Goal: Transaction & Acquisition: Book appointment/travel/reservation

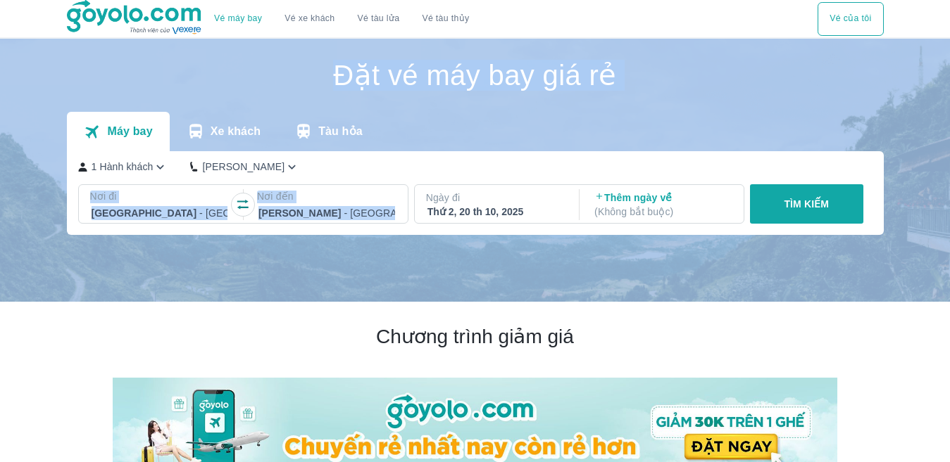
click at [462, 205] on p "Ngày đi" at bounding box center [495, 198] width 139 height 14
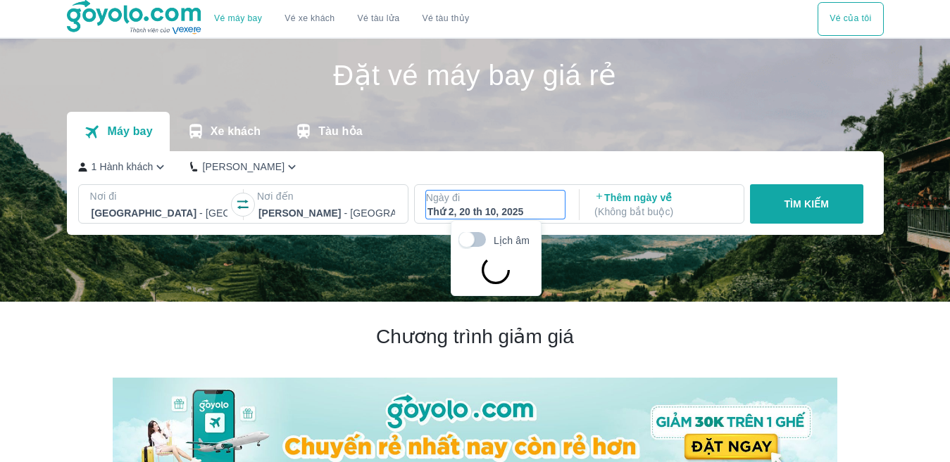
scroll to position [81, 0]
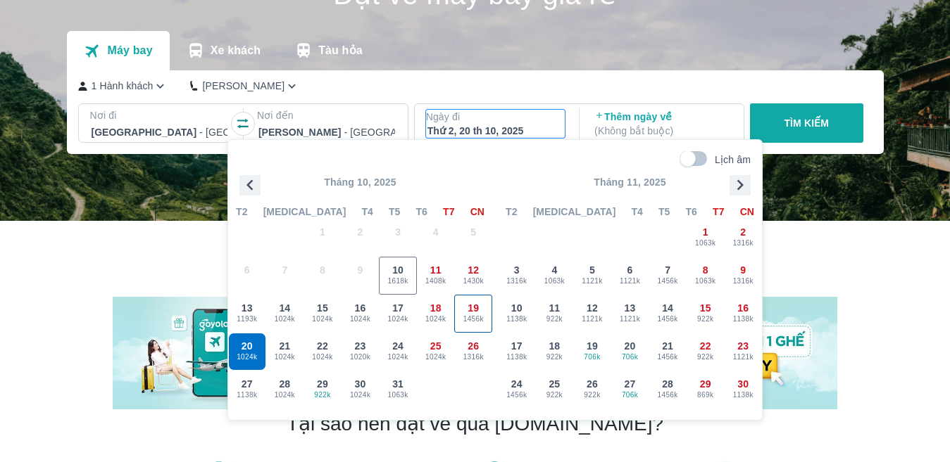
click at [474, 309] on span "19" at bounding box center [472, 308] width 11 height 14
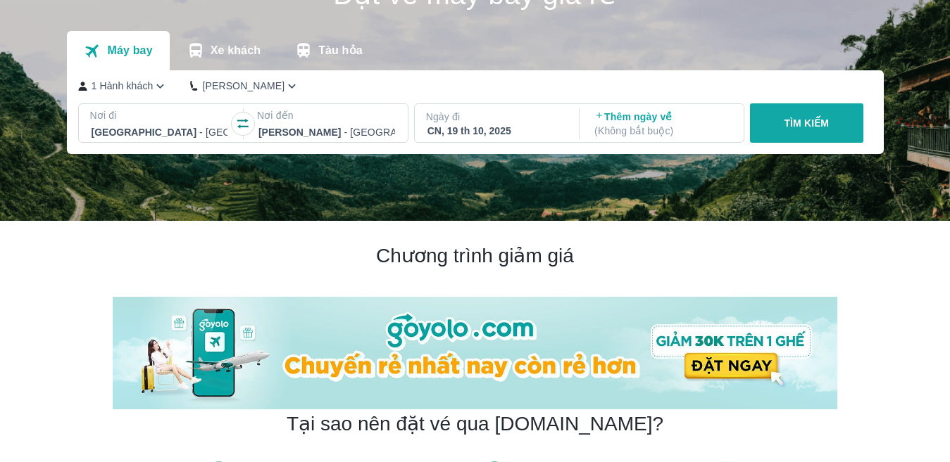
click at [813, 129] on p "TÌM KIẾM" at bounding box center [805, 123] width 45 height 14
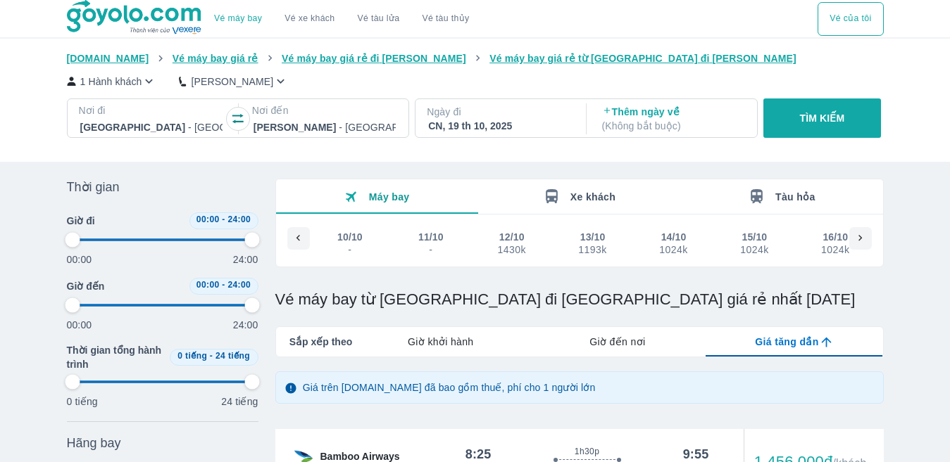
type input "97.9166666666667"
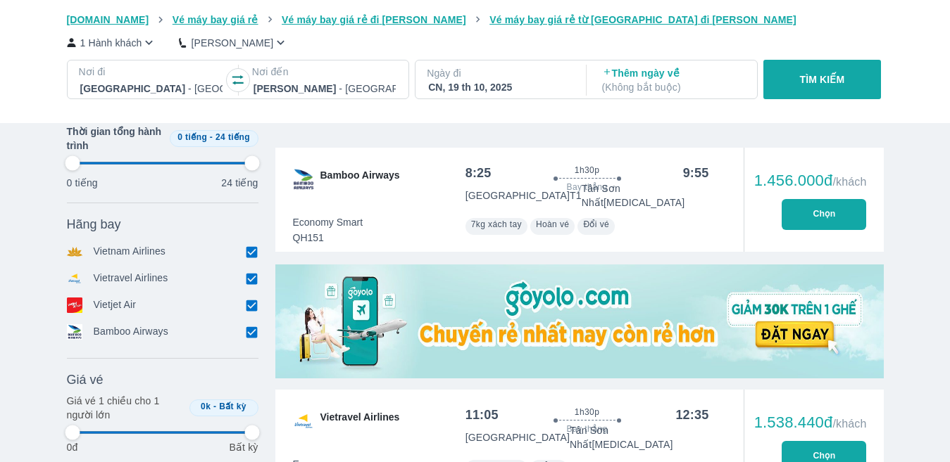
scroll to position [0, 292]
type input "97.9166666666667"
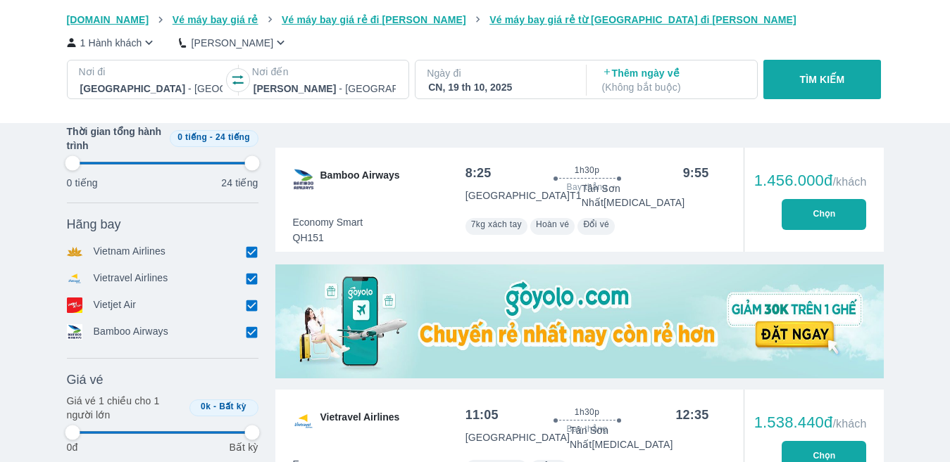
type input "97.9166666666667"
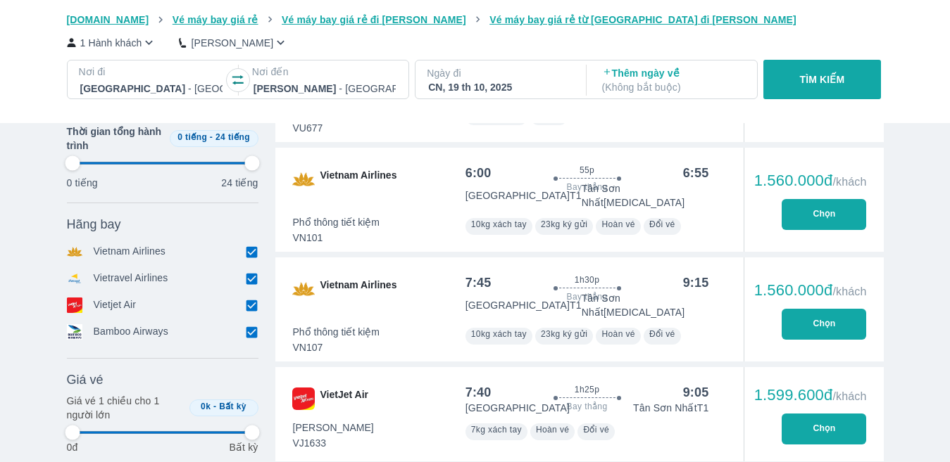
type input "97.9166666666667"
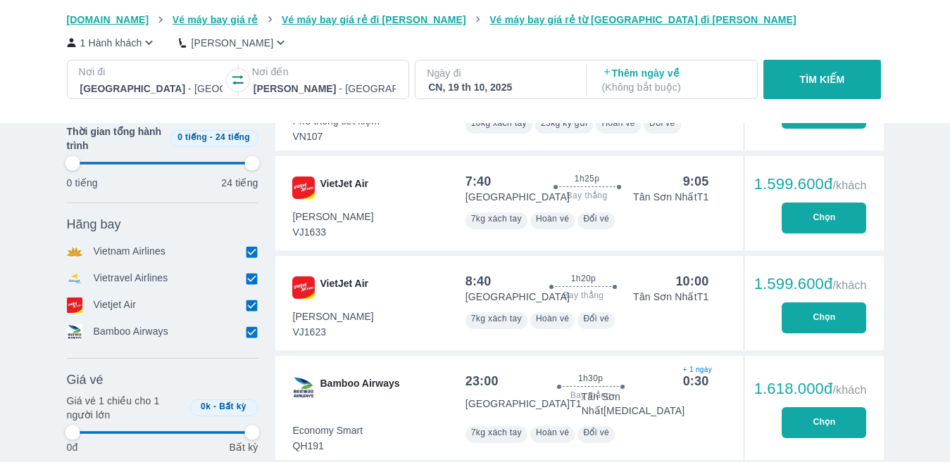
type input "97.9166666666667"
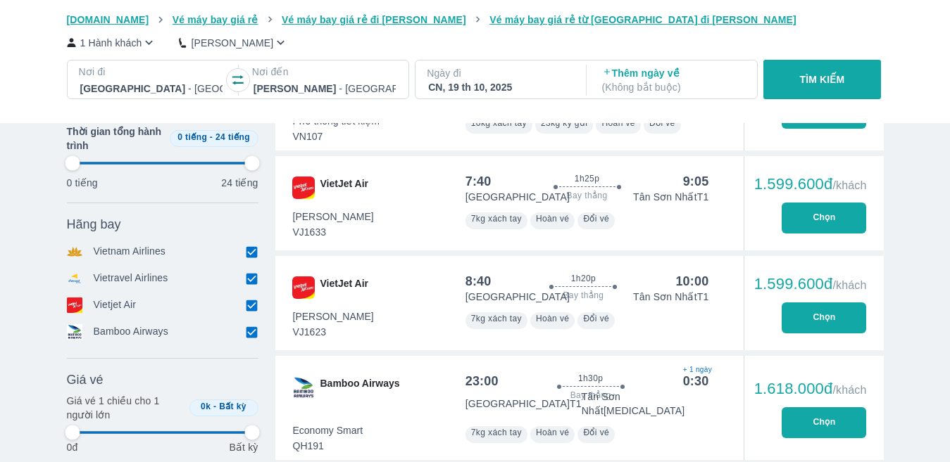
type input "97.9166666666667"
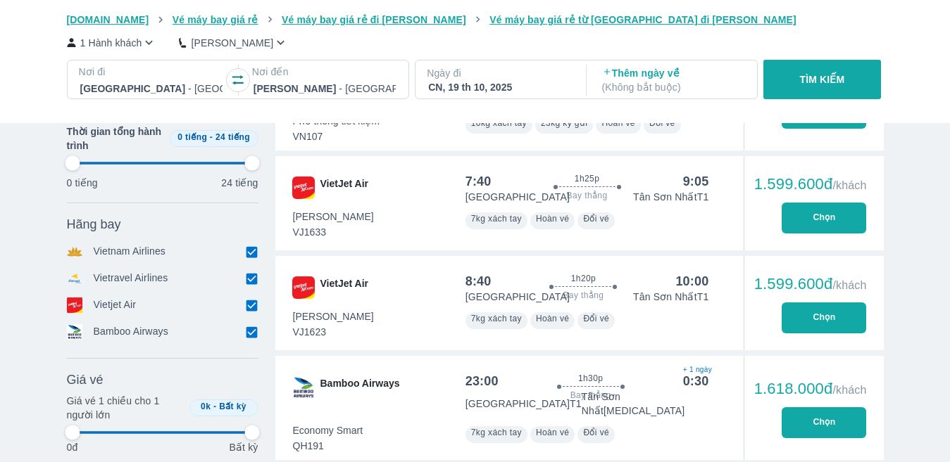
type input "97.9166666666667"
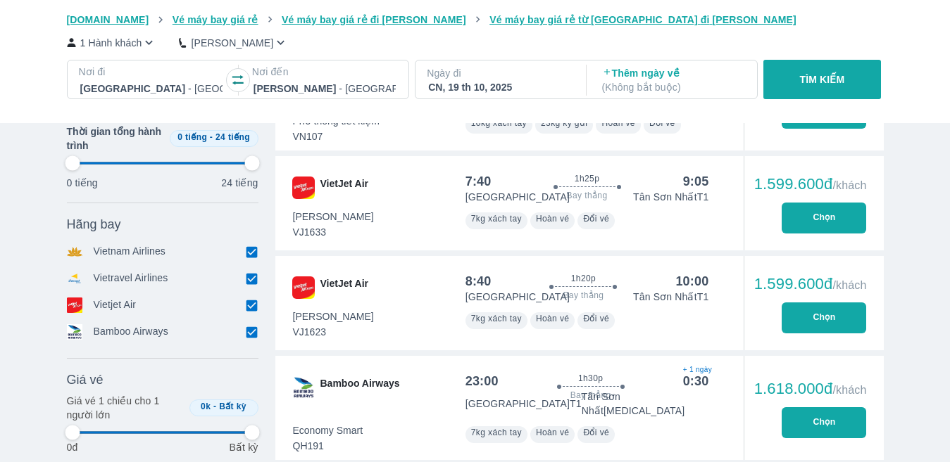
scroll to position [985, 0]
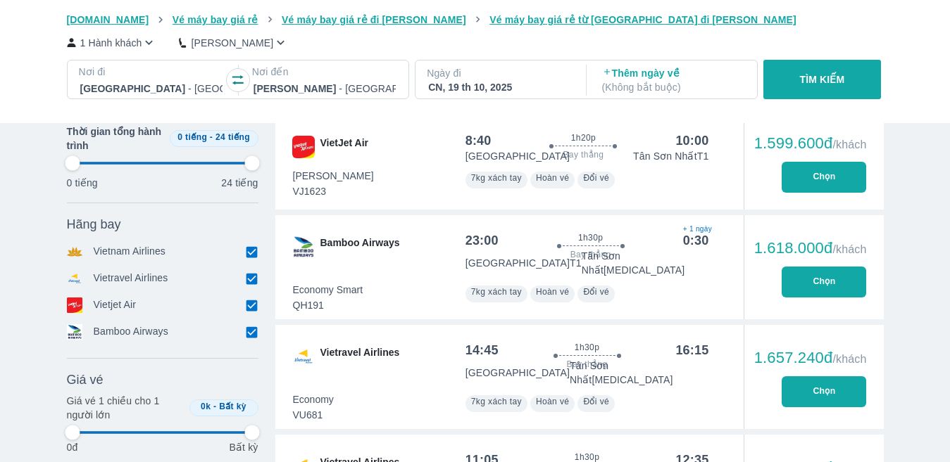
type input "97.9166666666667"
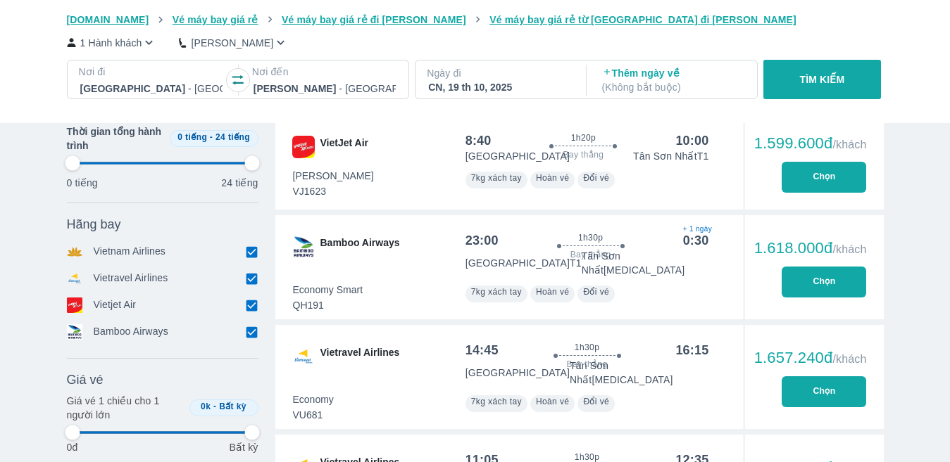
type input "97.9166666666667"
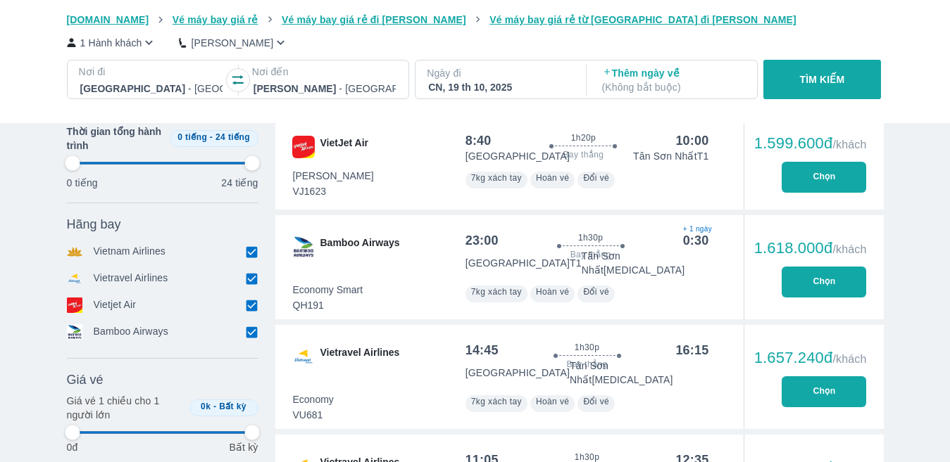
type input "97.9166666666667"
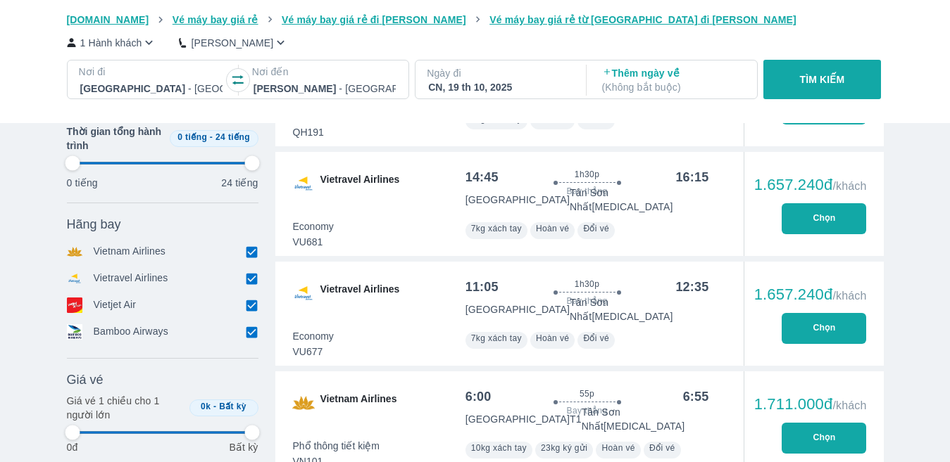
scroll to position [1197, 0]
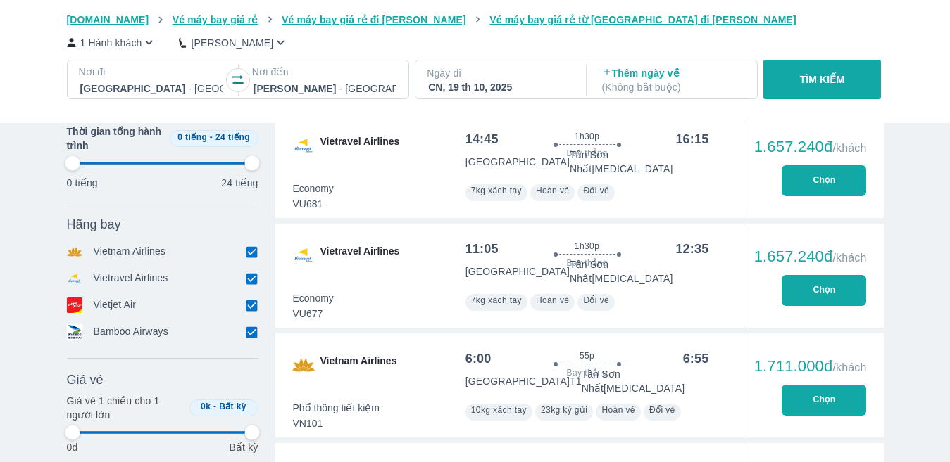
type input "97.9166666666667"
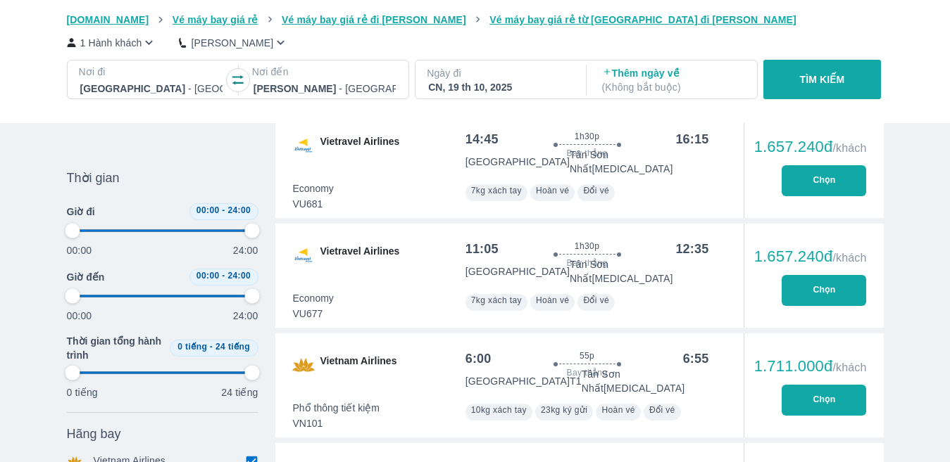
type input "97.9166666666667"
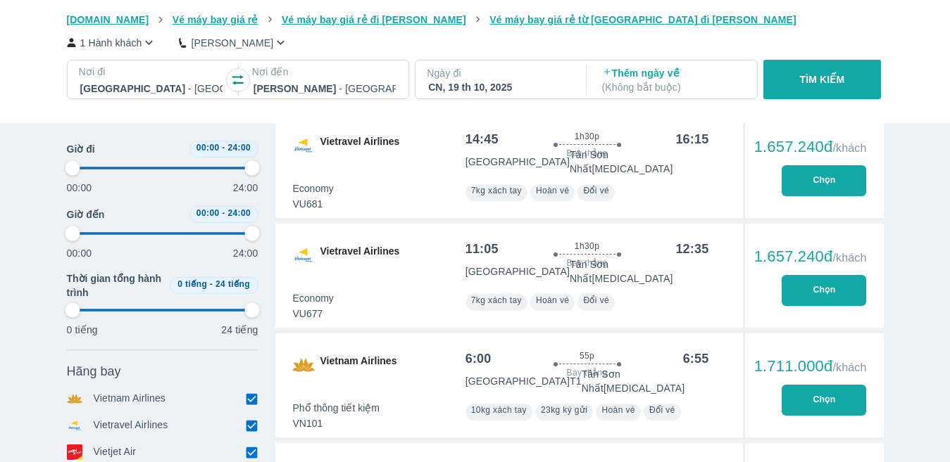
scroll to position [985, 0]
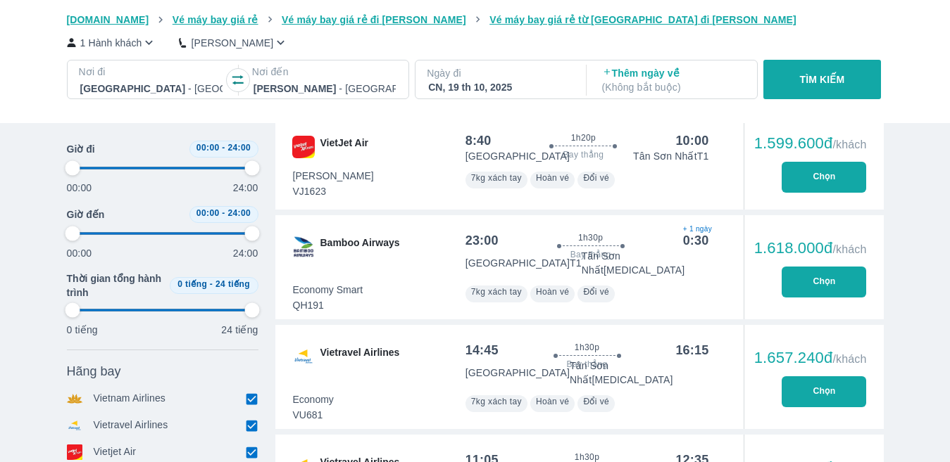
type input "97.9166666666667"
click at [512, 84] on div "CN, 19 th 10, 2025" at bounding box center [499, 87] width 142 height 14
type input "97.9166666666667"
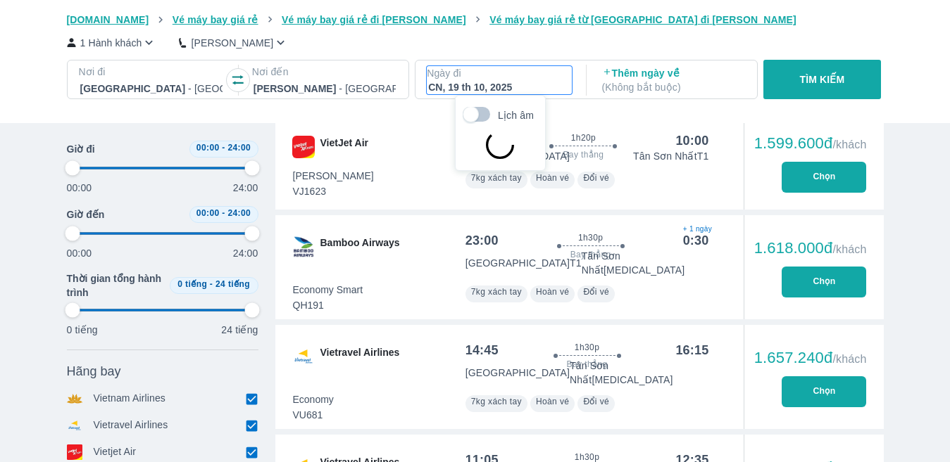
type input "97.9166666666667"
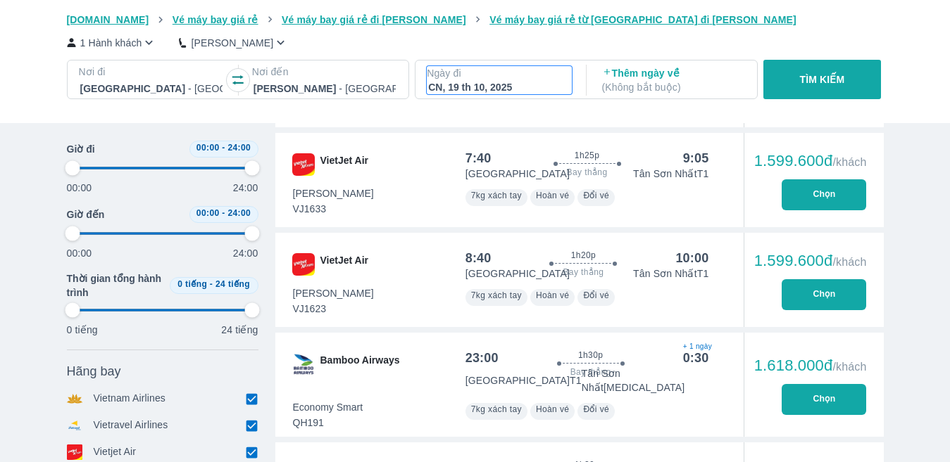
type input "97.9166666666667"
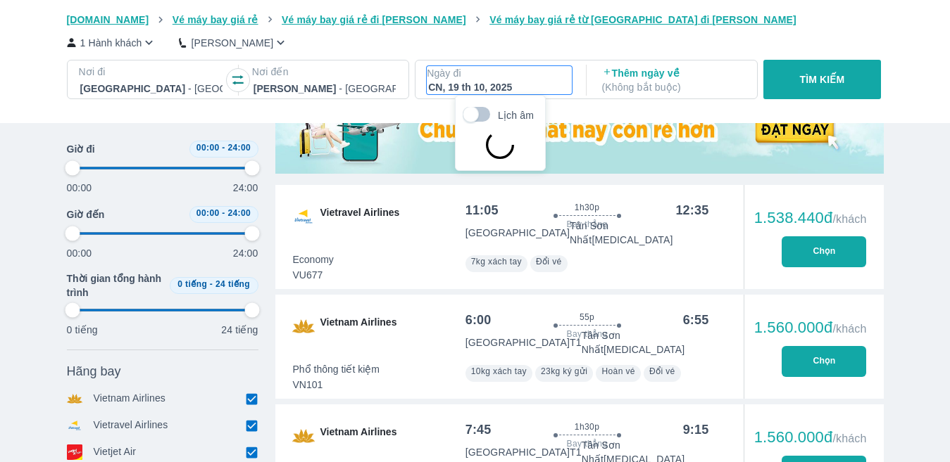
type input "97.9166666666667"
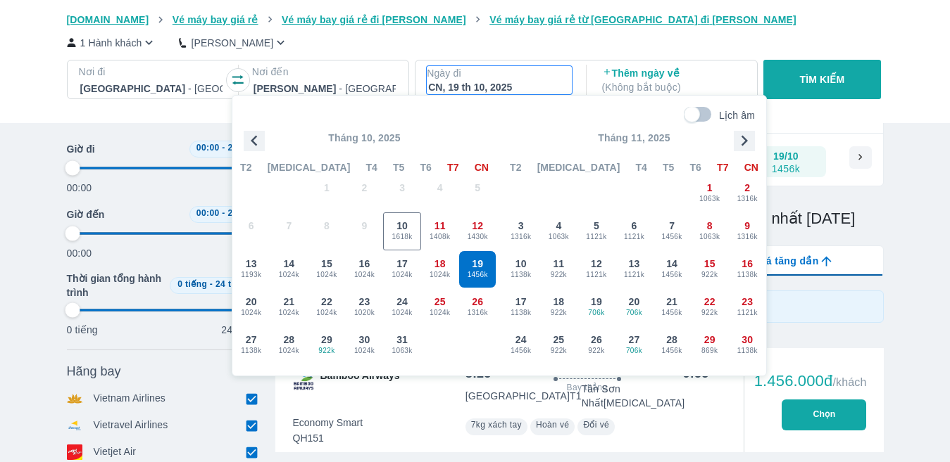
type input "97.9166666666667"
click at [254, 303] on span "20" at bounding box center [251, 302] width 11 height 14
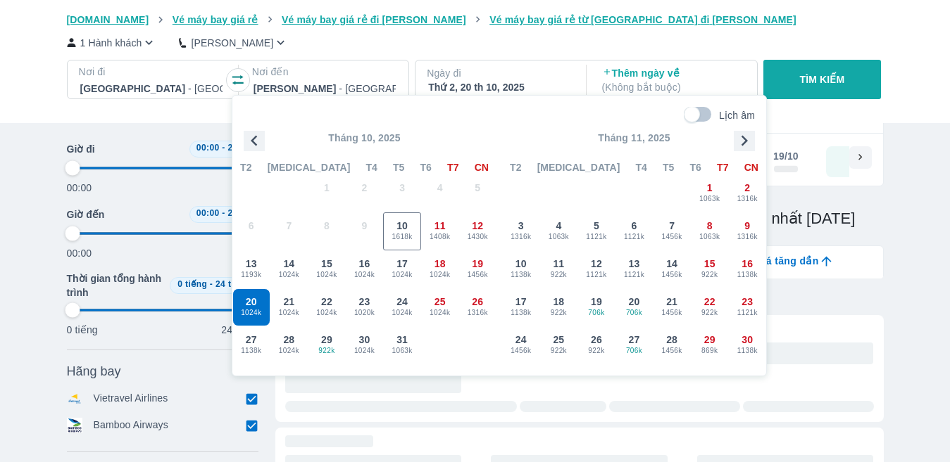
type input "97.9166666666667"
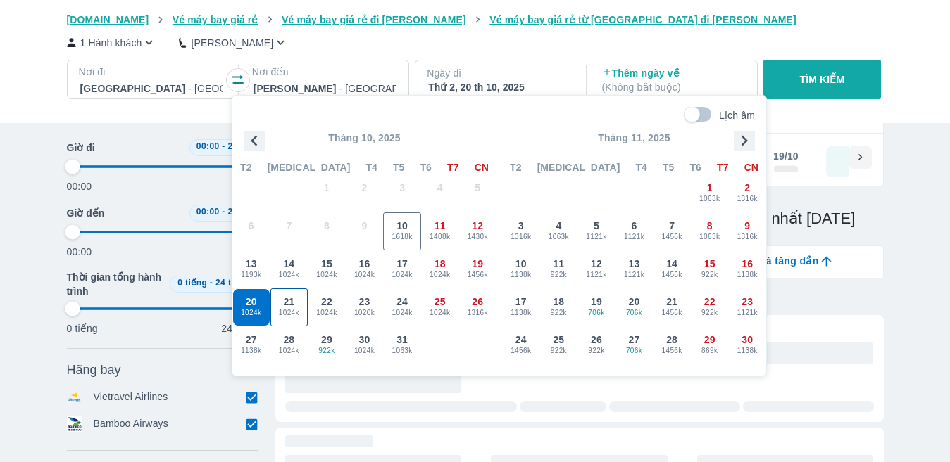
type input "97.9166666666667"
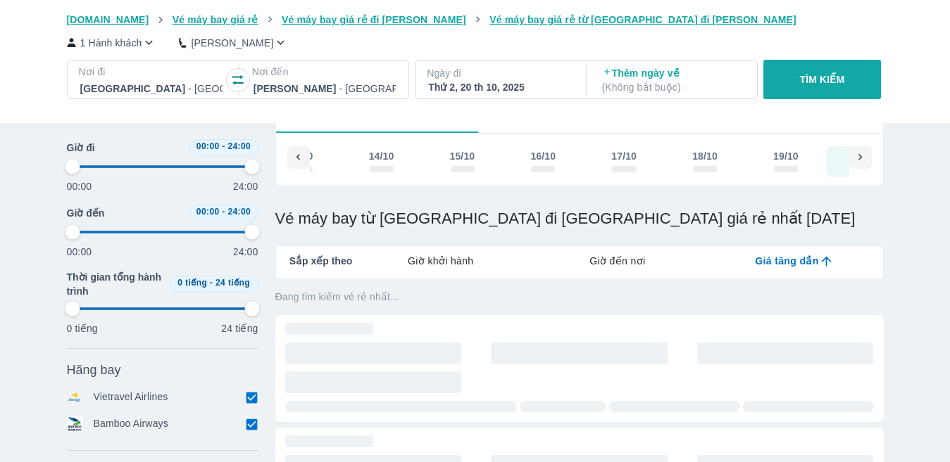
type input "97.9166666666667"
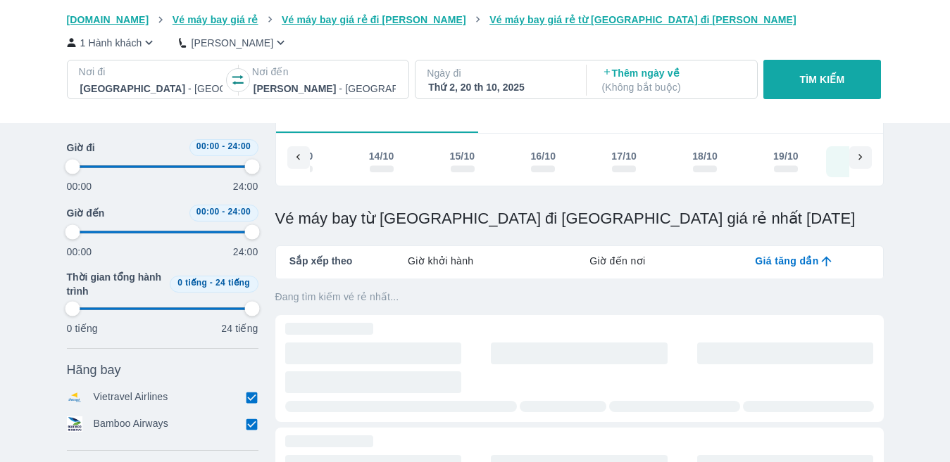
type input "97.9166666666667"
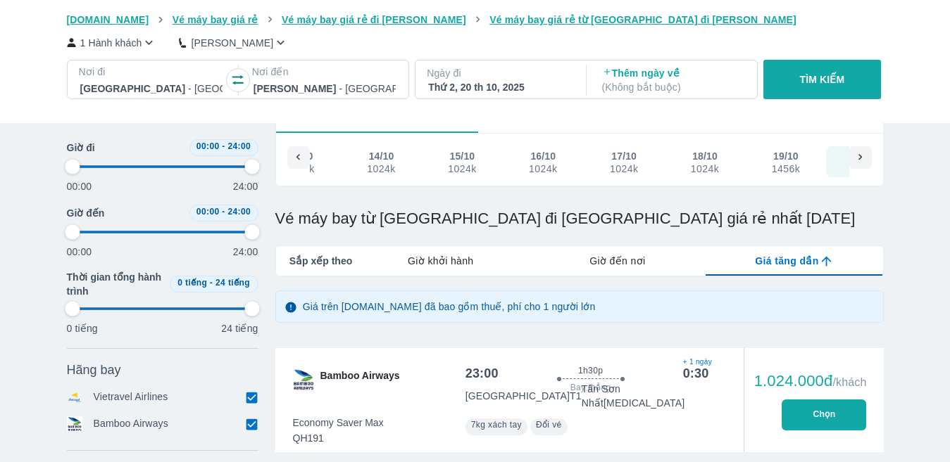
scroll to position [0, 350]
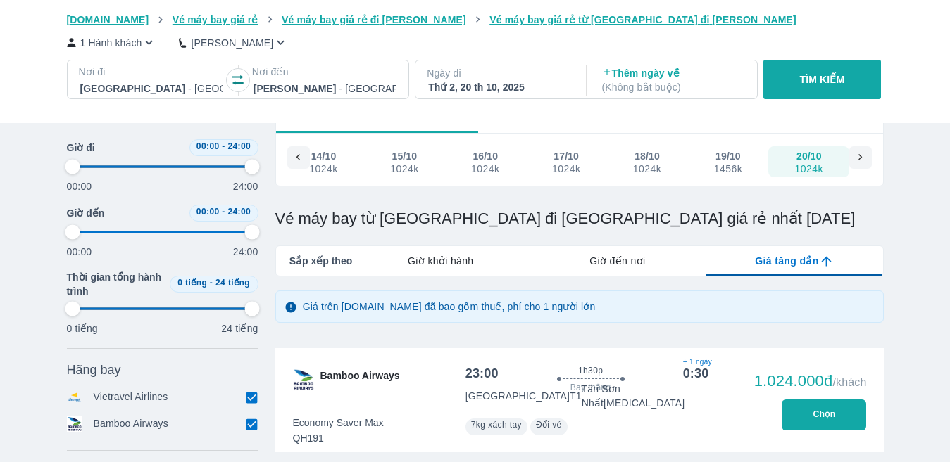
type input "97.9166666666667"
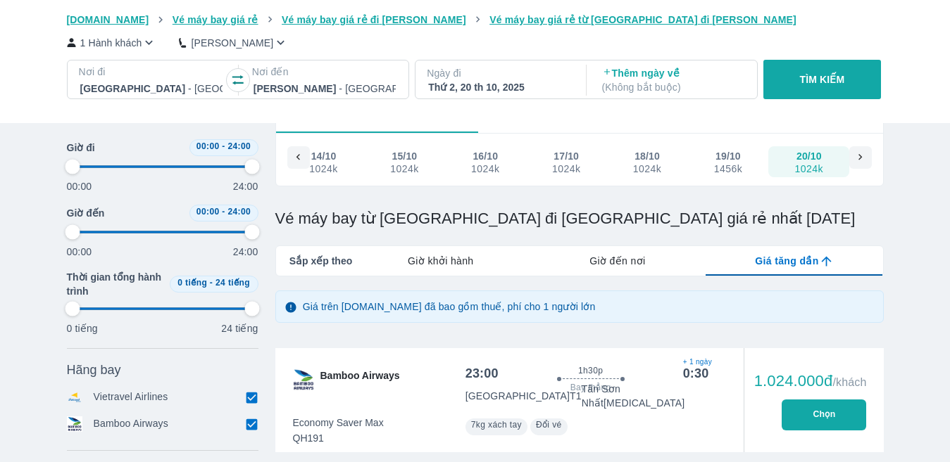
type input "97.9166666666667"
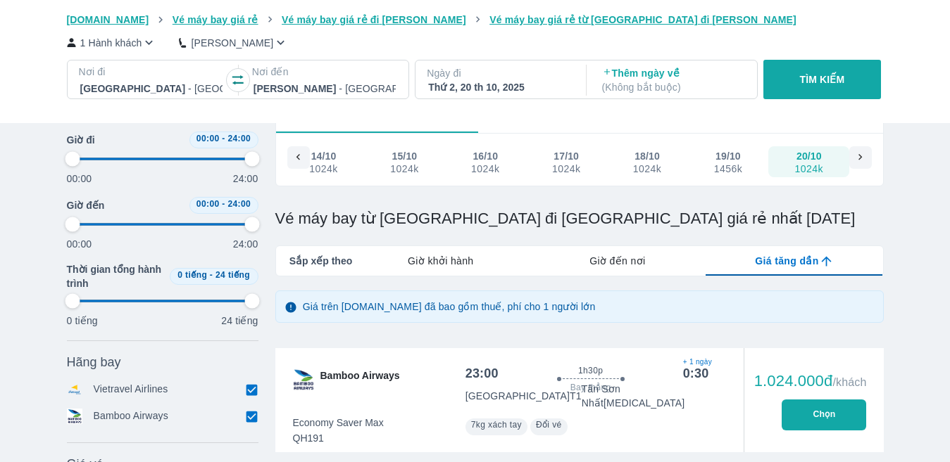
type input "97.9166666666667"
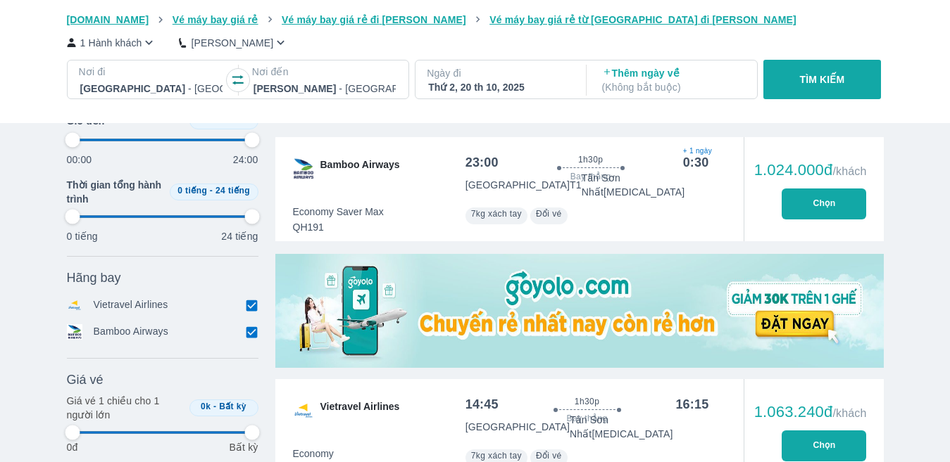
type input "97.9166666666667"
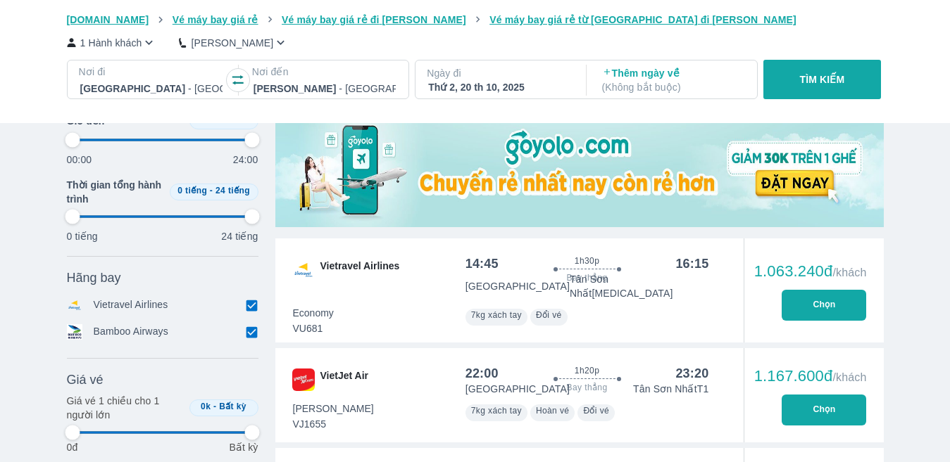
type input "97.9166666666667"
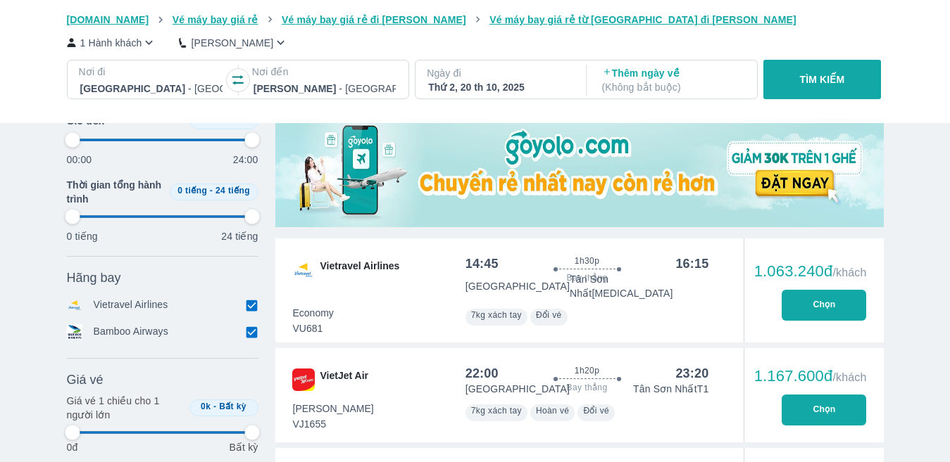
type input "97.9166666666667"
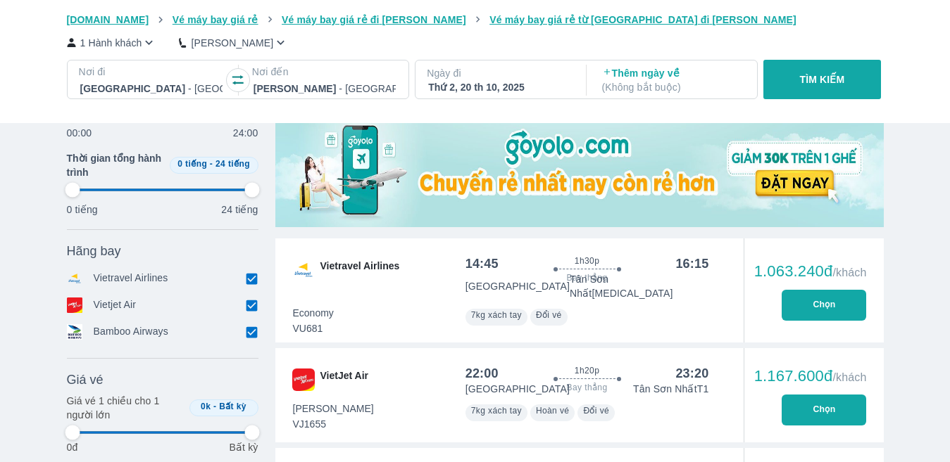
scroll to position [574, 0]
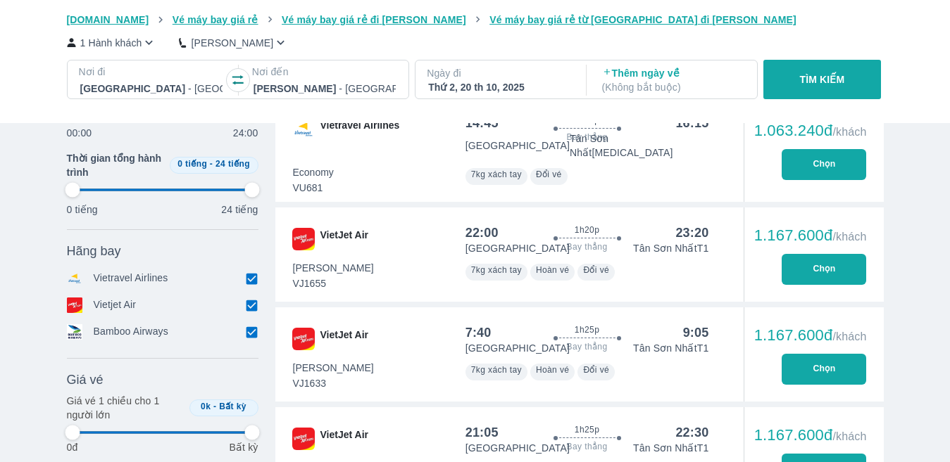
type input "97.9166666666667"
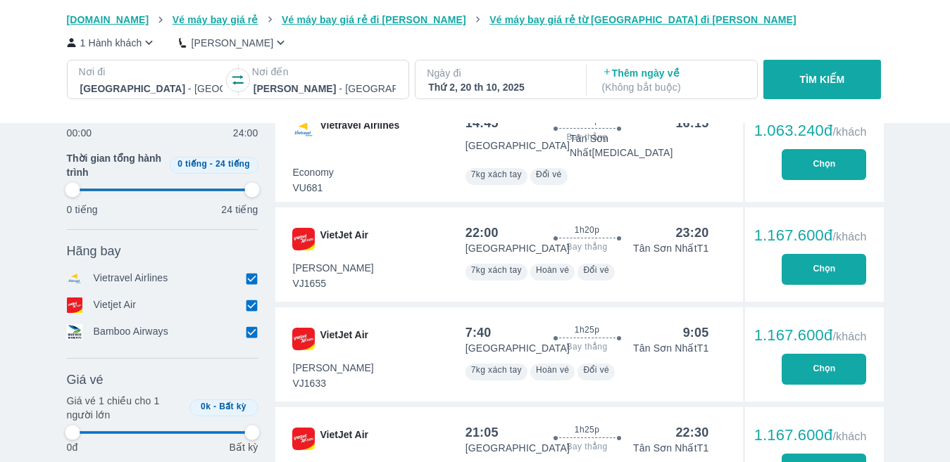
type input "97.9166666666667"
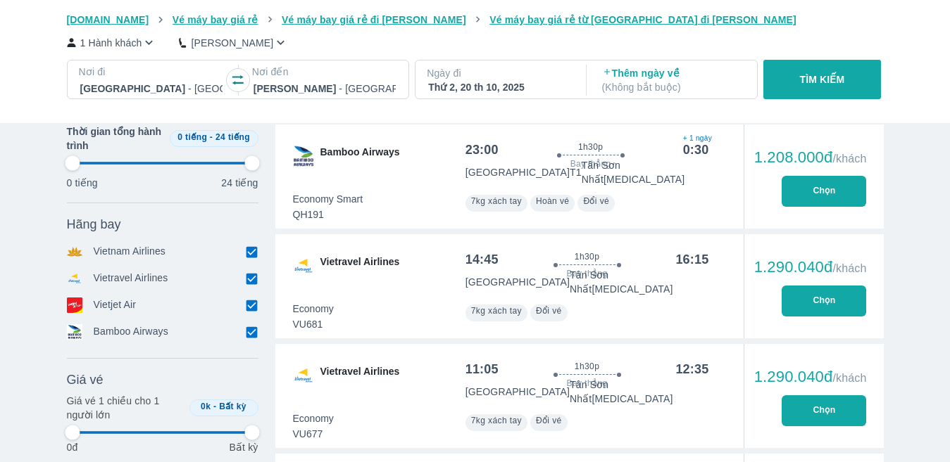
type input "97.9166666666667"
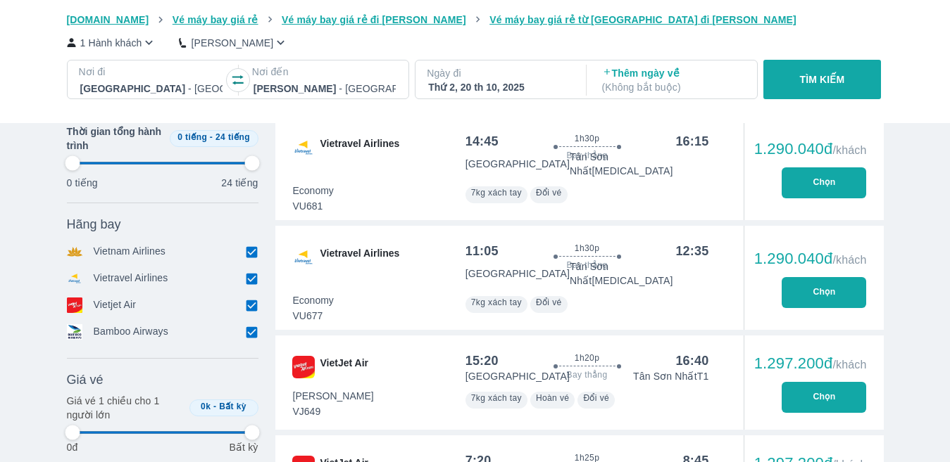
scroll to position [1348, 0]
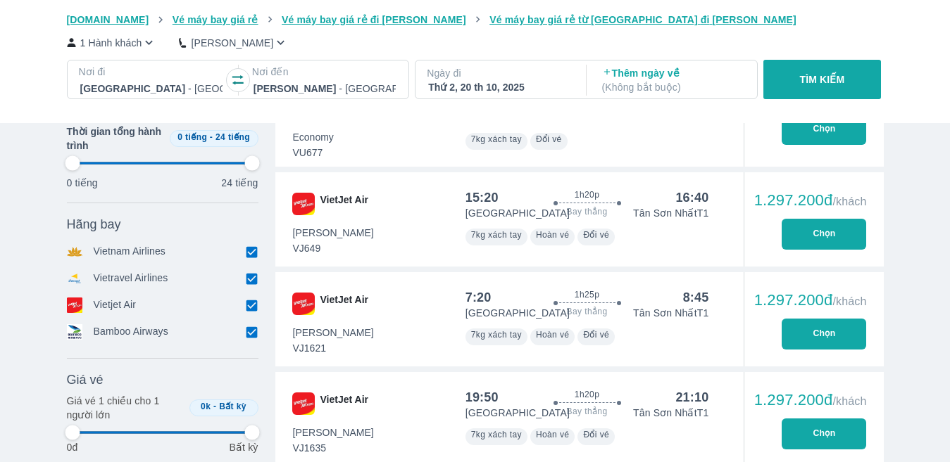
type input "97.9166666666667"
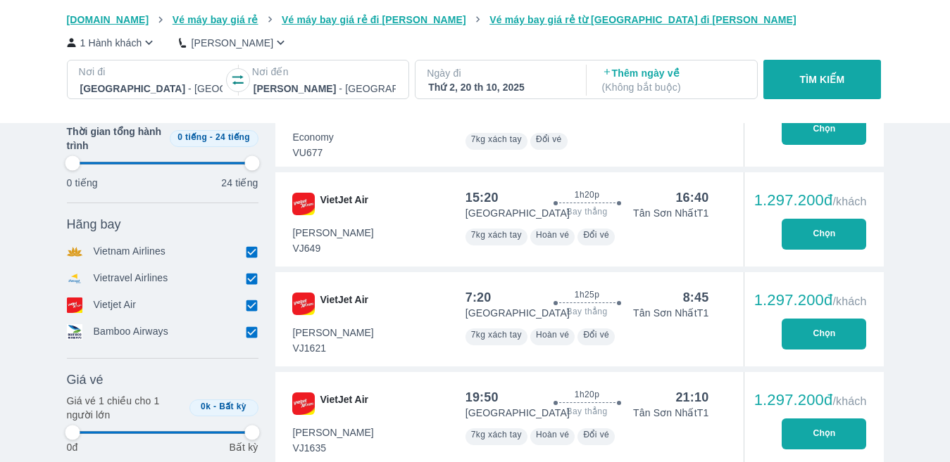
type input "97.9166666666667"
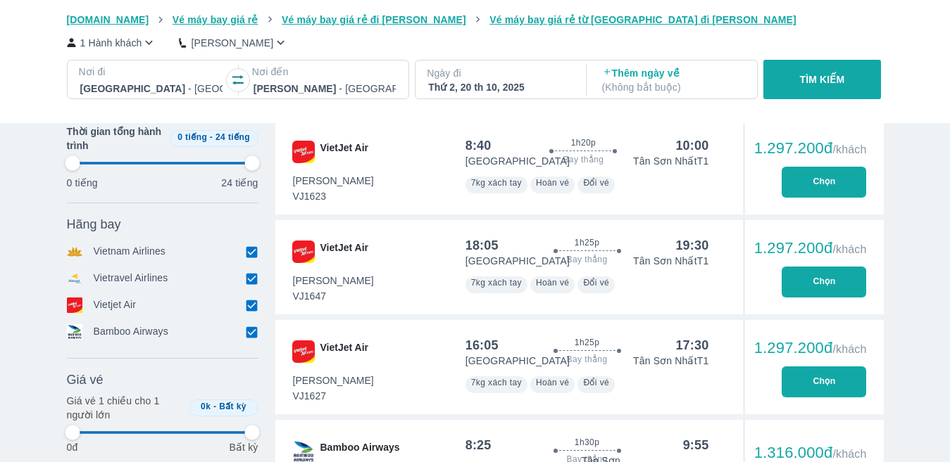
type input "97.9166666666667"
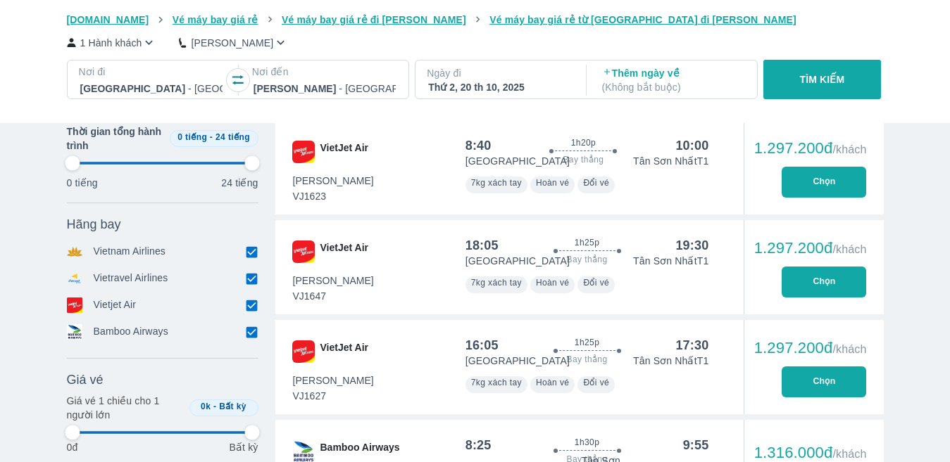
type input "97.9166666666667"
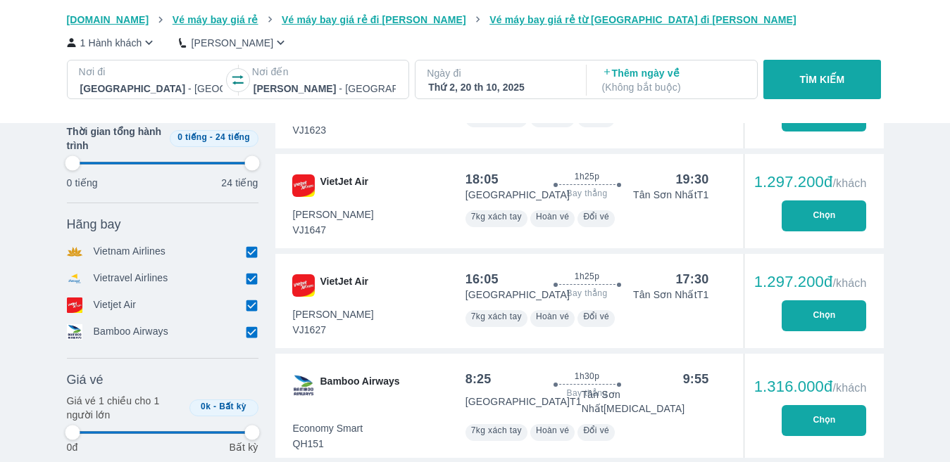
type input "97.9166666666667"
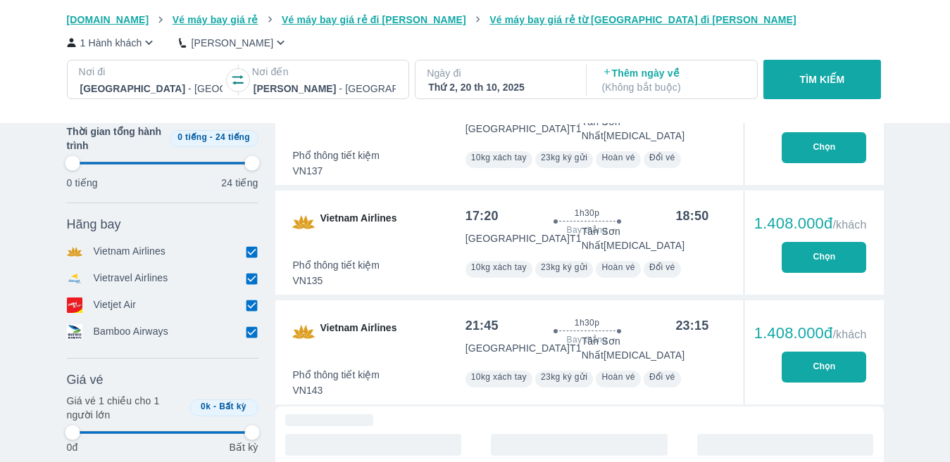
type input "97.9166666666667"
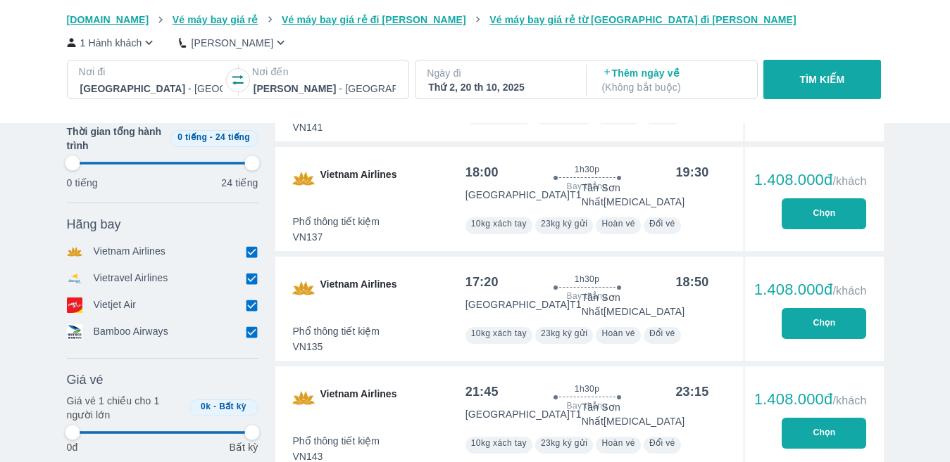
type input "97.9166666666667"
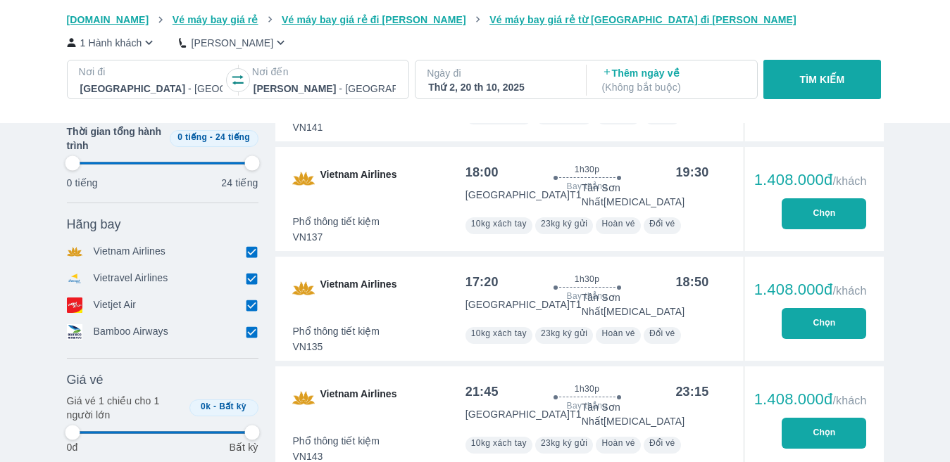
type input "97.9166666666667"
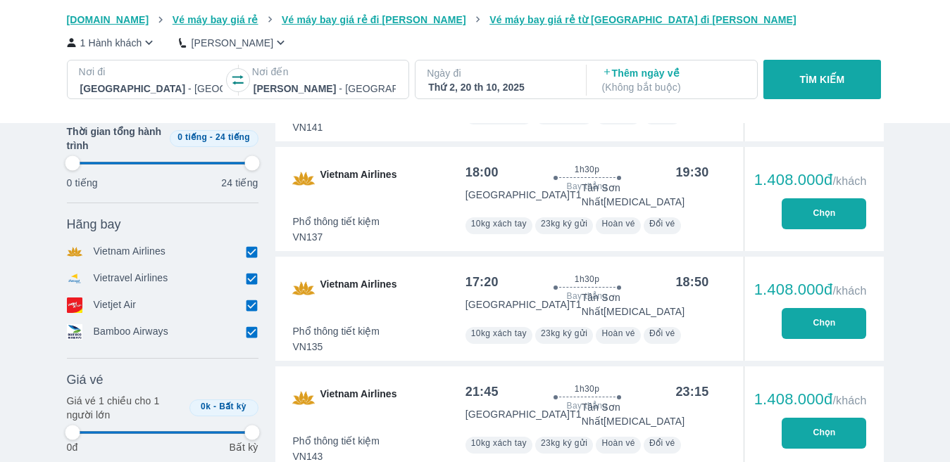
type input "97.9166666666667"
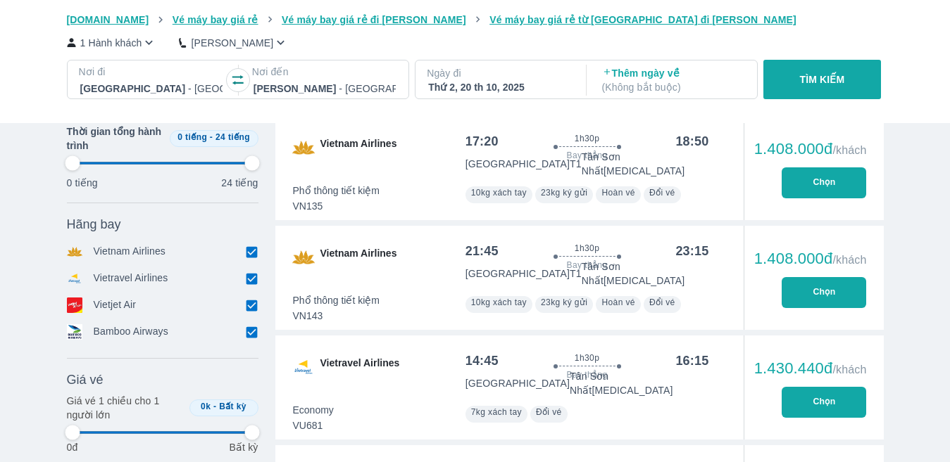
type input "97.9166666666667"
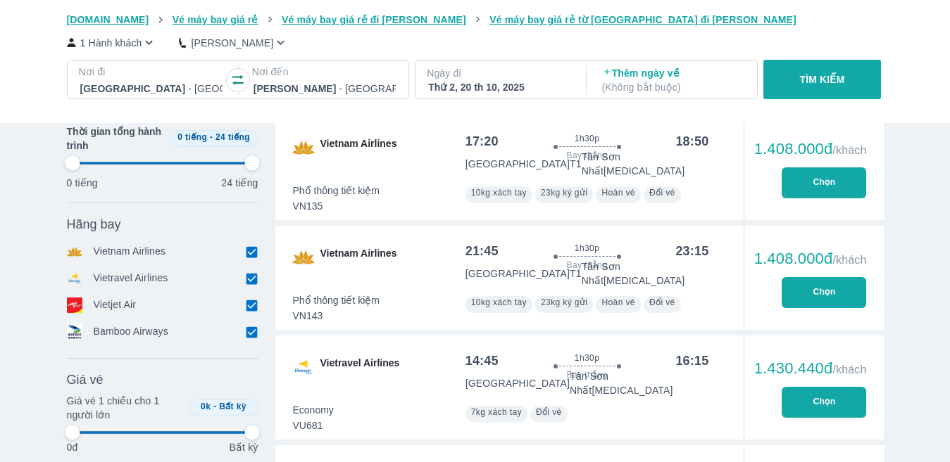
type input "97.9166666666667"
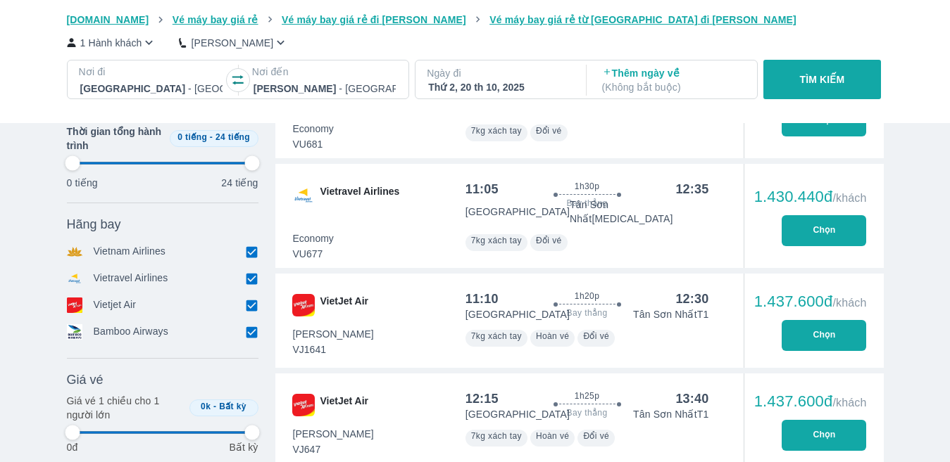
type input "97.9166666666667"
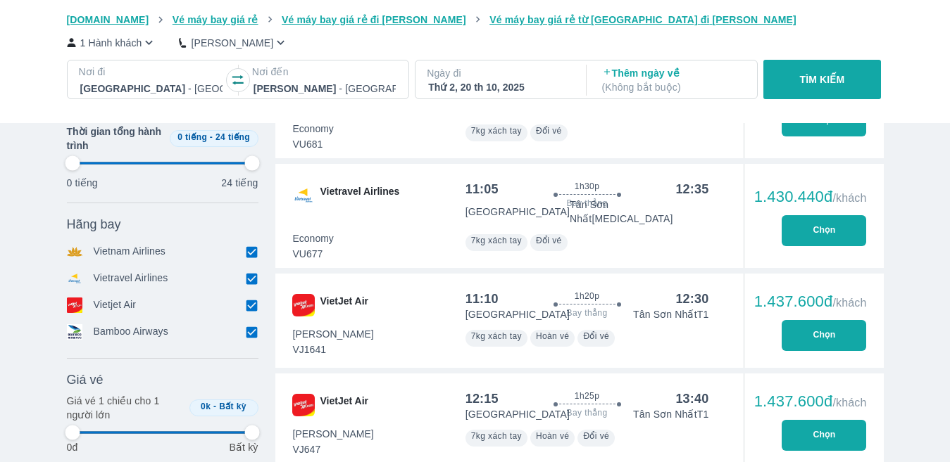
type input "97.9166666666667"
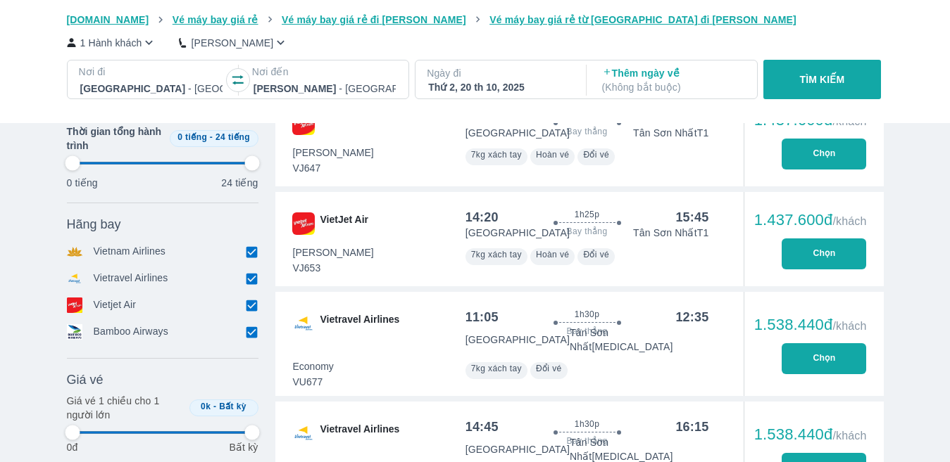
type input "97.9166666666667"
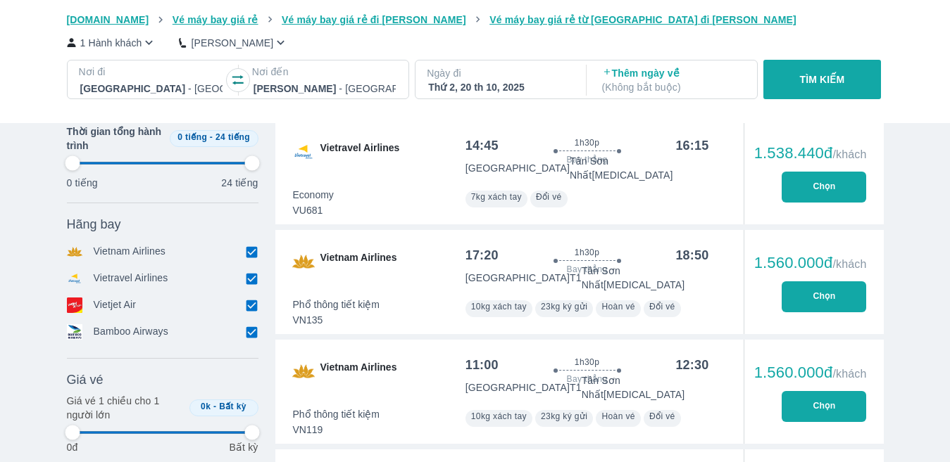
type input "97.9166666666667"
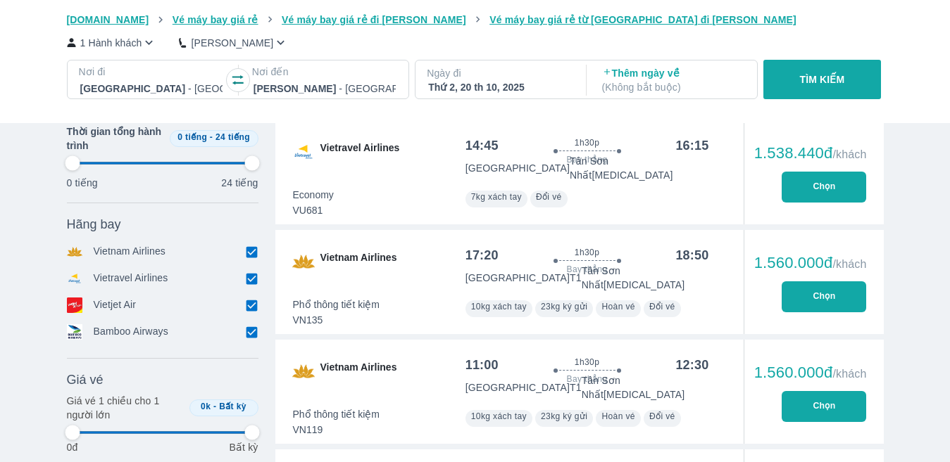
type input "97.9166666666667"
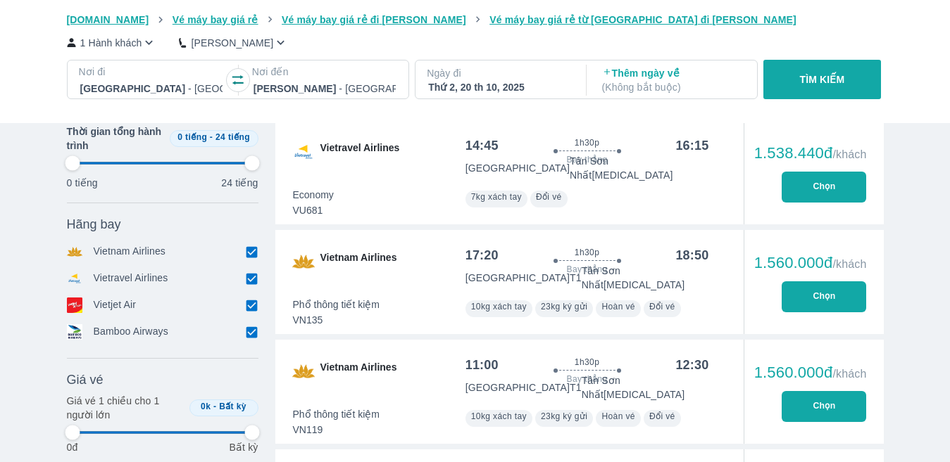
type input "97.9166666666667"
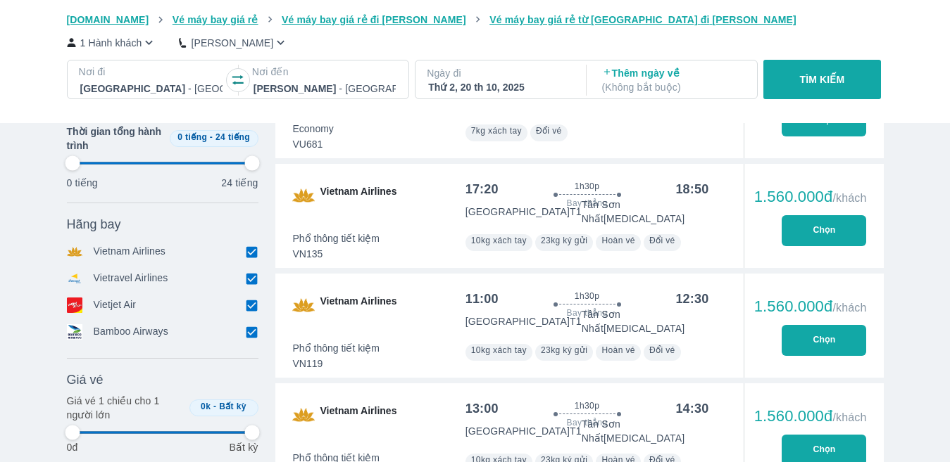
type input "97.9166666666667"
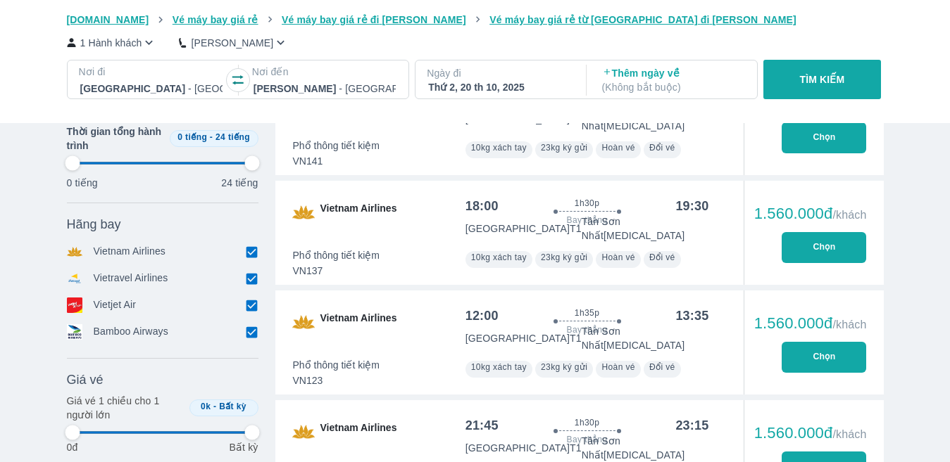
type input "97.9166666666667"
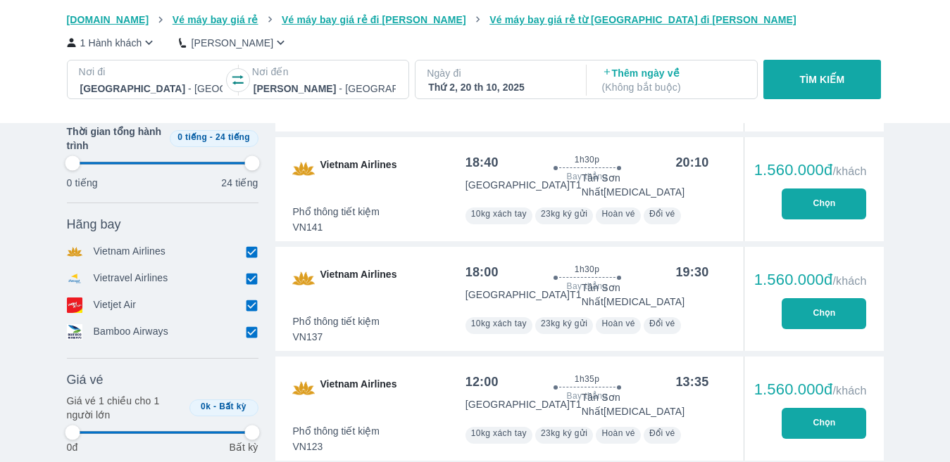
type input "97.9166666666667"
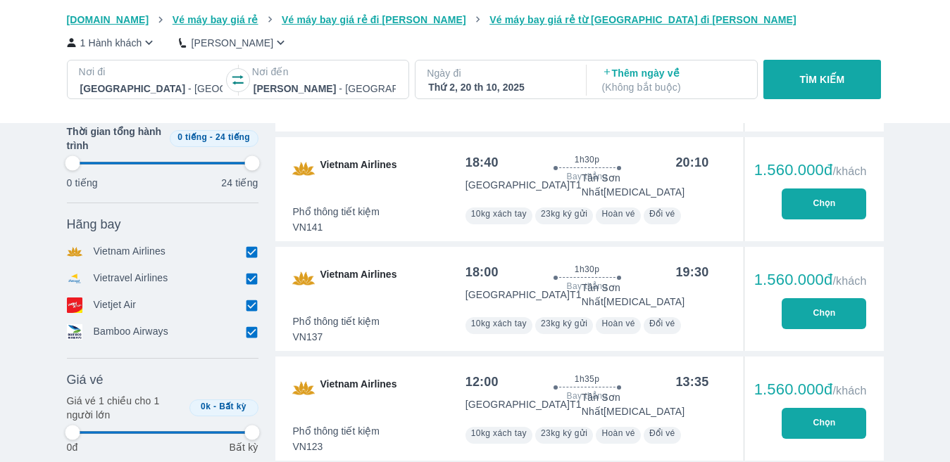
type input "97.9166666666667"
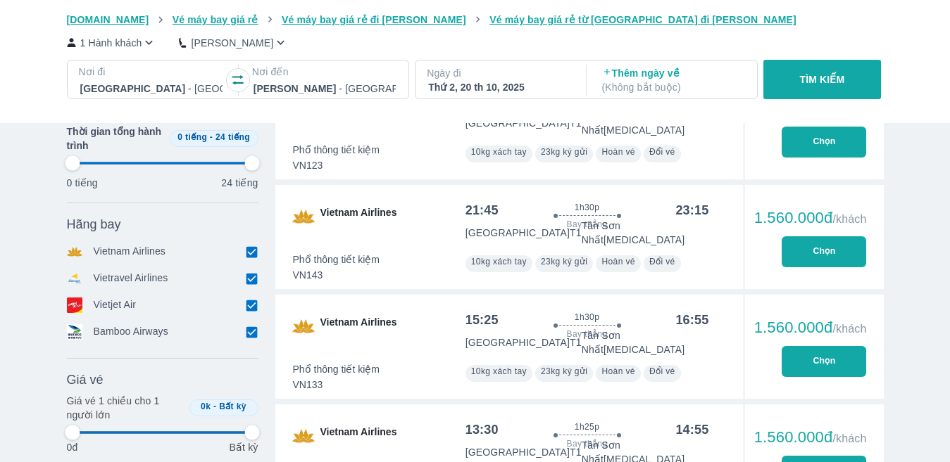
type input "97.9166666666667"
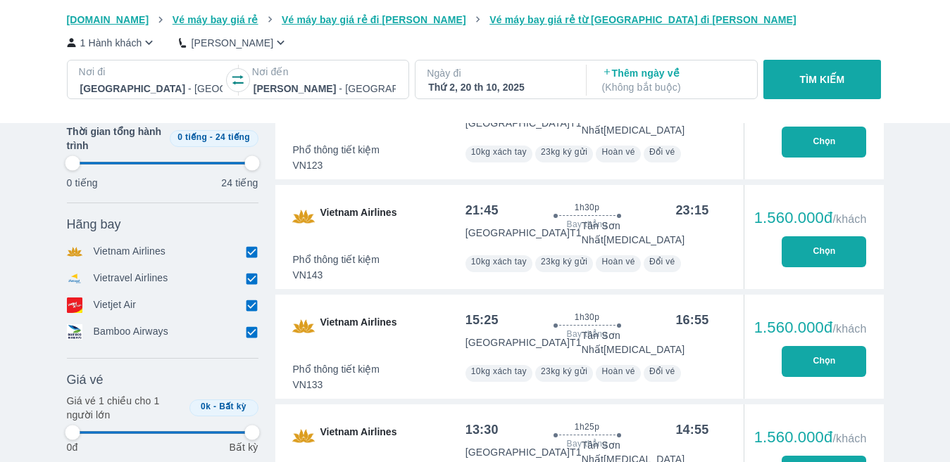
type input "97.9166666666667"
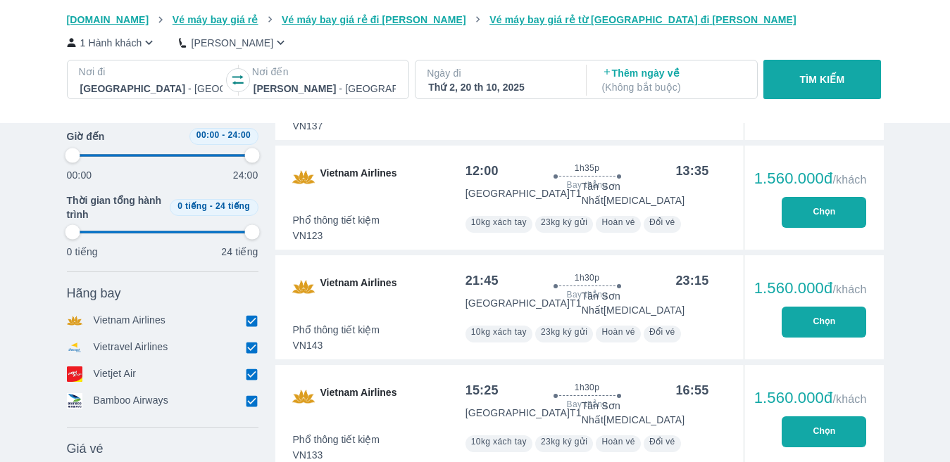
scroll to position [3811, 0]
type input "97.9166666666667"
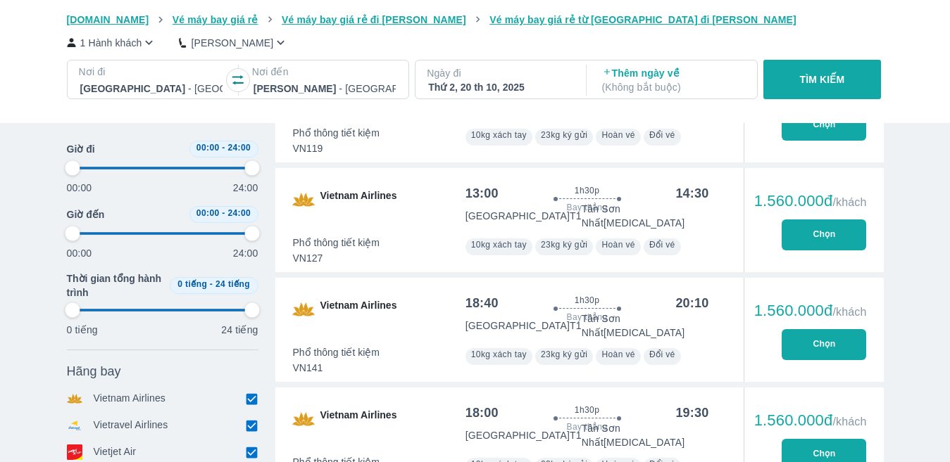
type input "97.9166666666667"
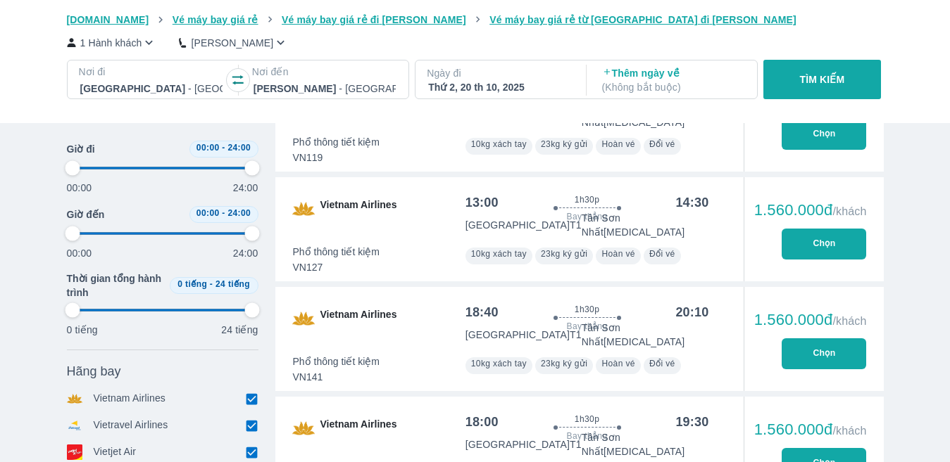
type input "97.9166666666667"
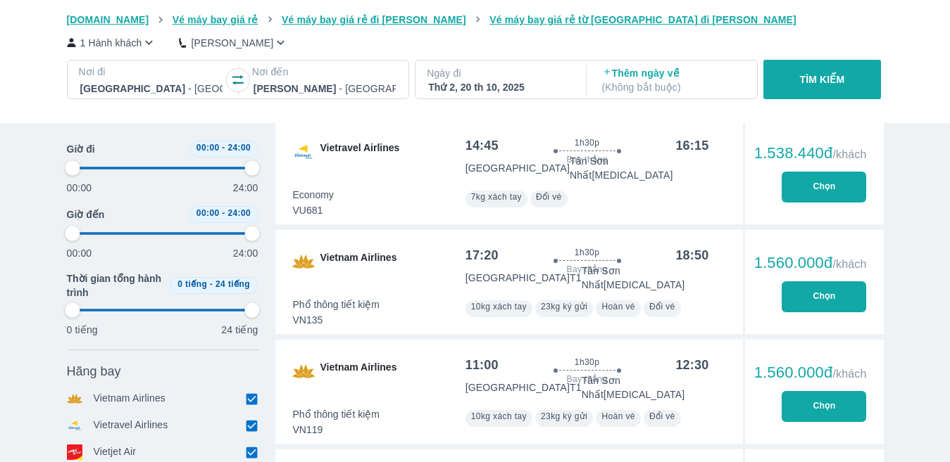
type input "97.9166666666667"
type input "93.75"
type input "97.9166666666667"
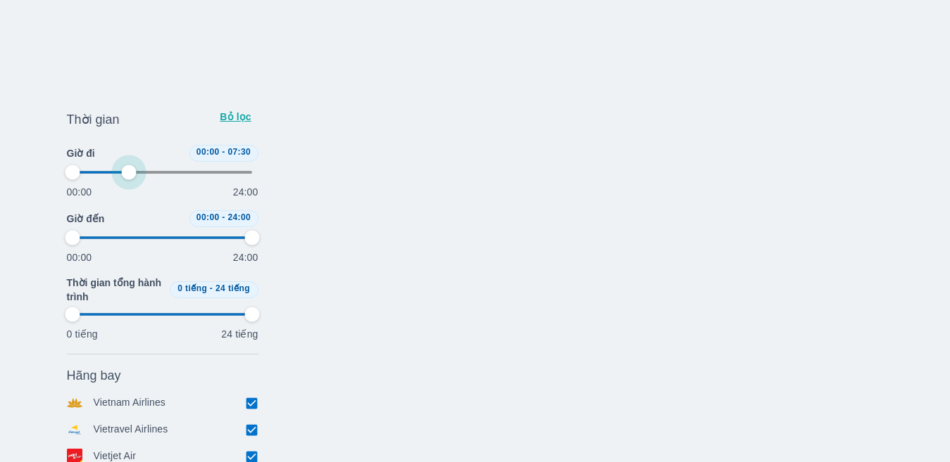
drag, startPoint x: 241, startPoint y: 165, endPoint x: 128, endPoint y: 172, distance: 112.8
click at [128, 172] on span at bounding box center [162, 172] width 180 height 21
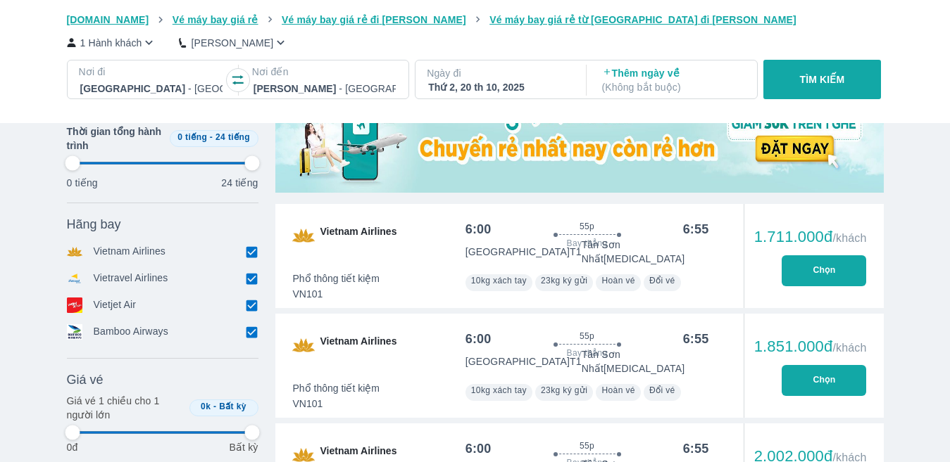
scroll to position [493, 0]
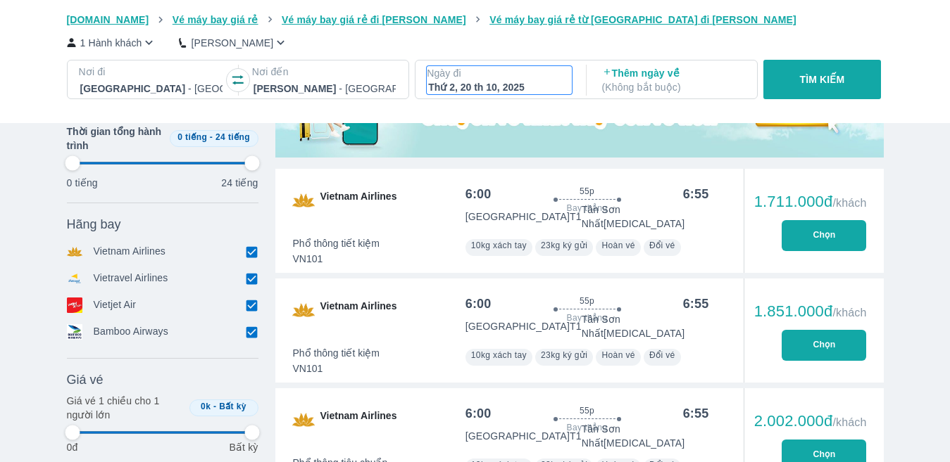
click at [479, 86] on div "Thứ 2, 20 th 10, 2025" at bounding box center [499, 87] width 142 height 14
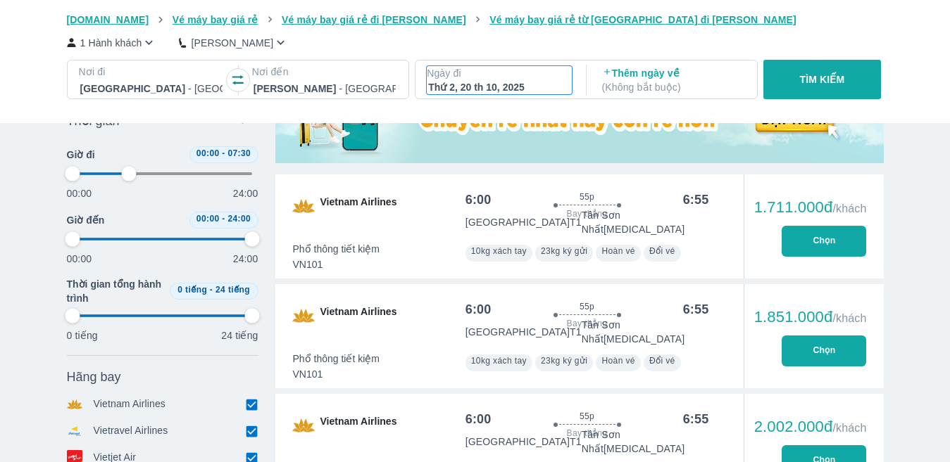
scroll to position [81, 0]
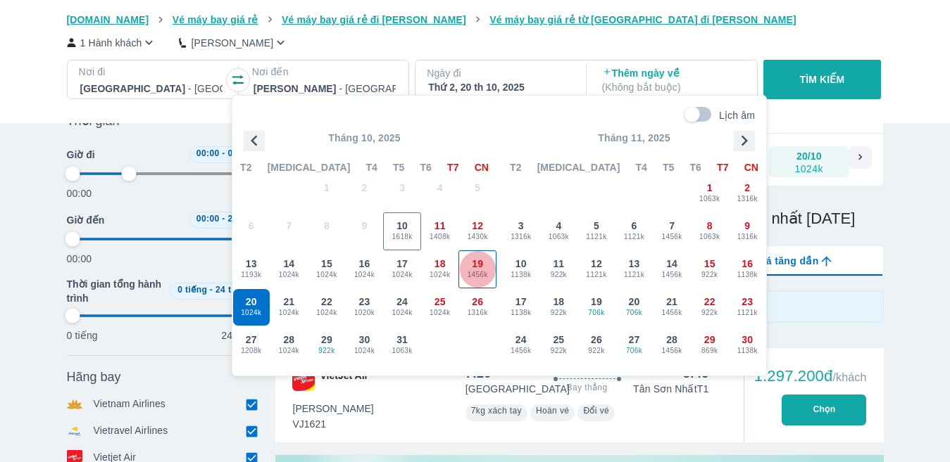
click at [473, 264] on span "19" at bounding box center [477, 264] width 11 height 14
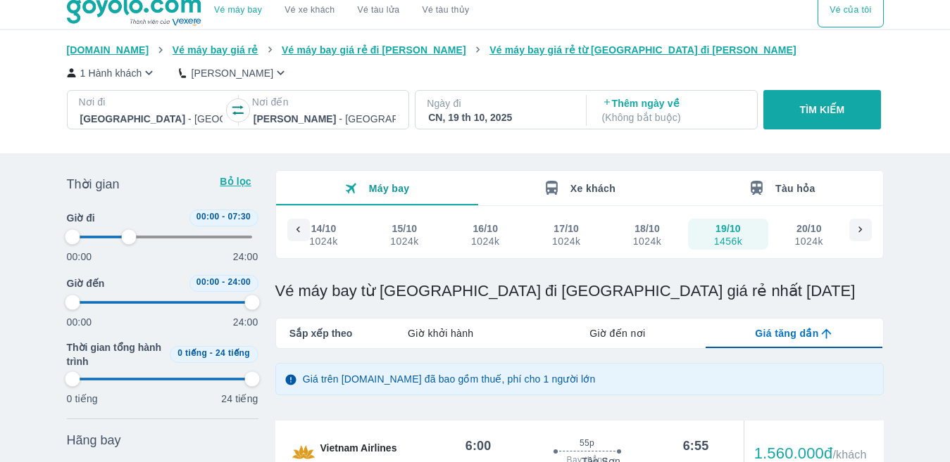
scroll to position [0, 0]
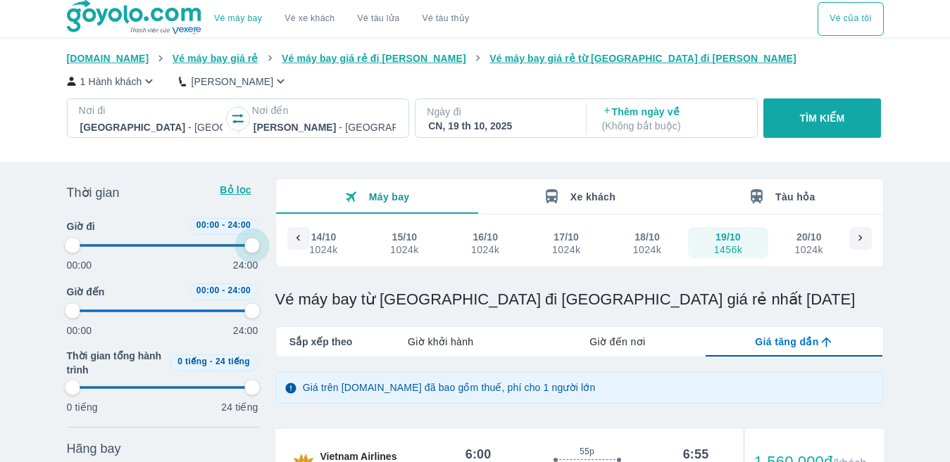
drag, startPoint x: 127, startPoint y: 247, endPoint x: 351, endPoint y: 245, distance: 223.8
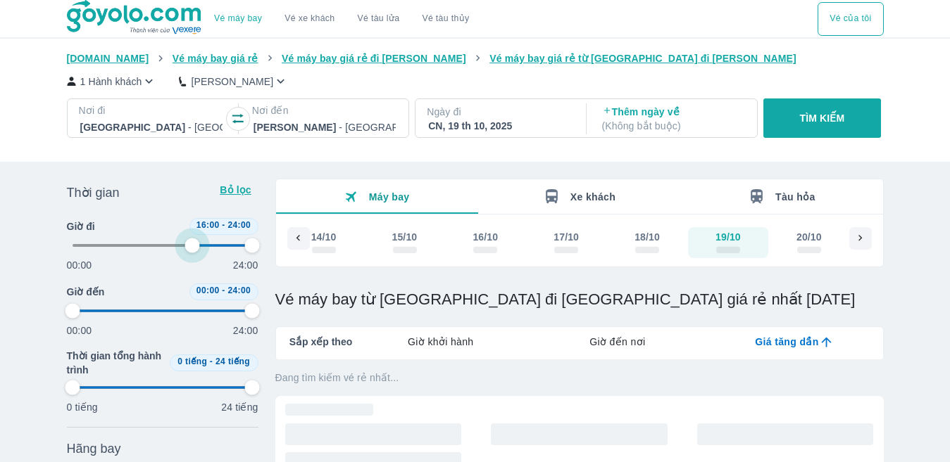
drag, startPoint x: 73, startPoint y: 246, endPoint x: 210, endPoint y: 246, distance: 136.6
click at [195, 253] on span at bounding box center [162, 245] width 180 height 21
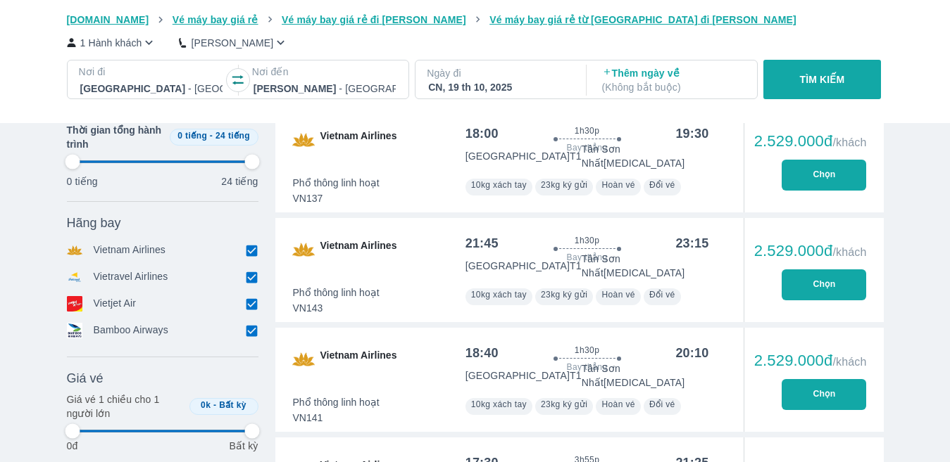
scroll to position [1197, 0]
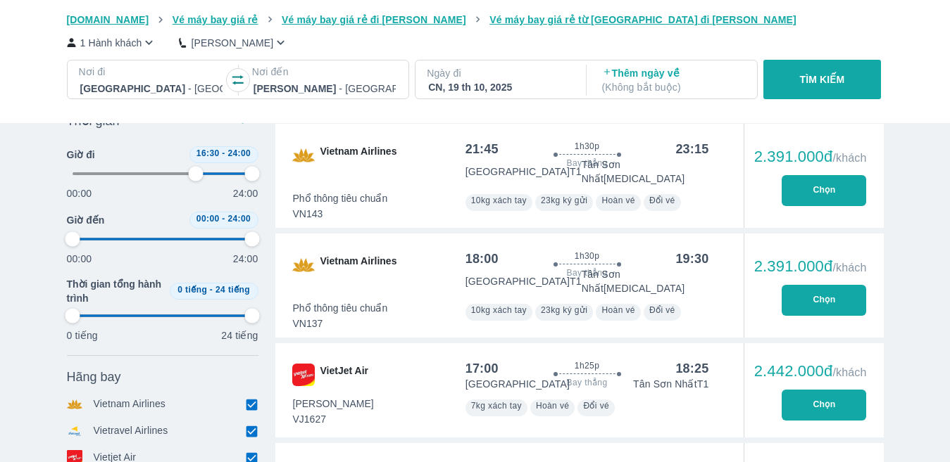
click at [160, 87] on div at bounding box center [151, 88] width 142 height 17
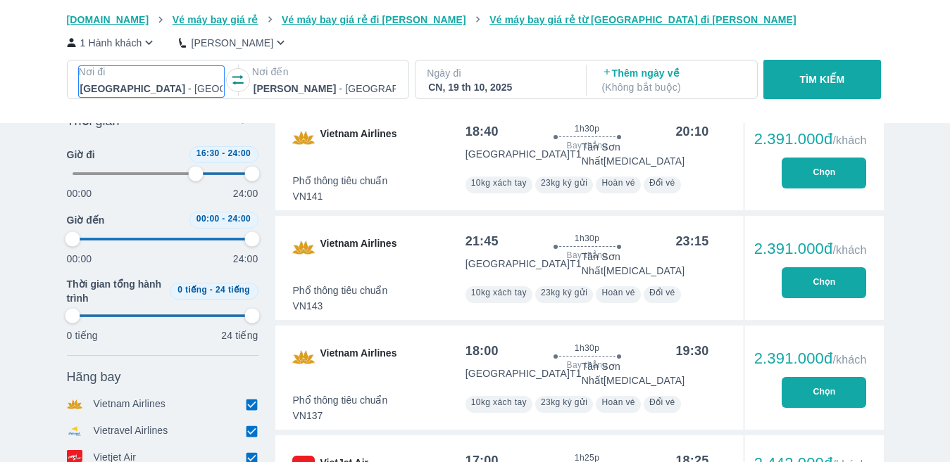
scroll to position [81, 0]
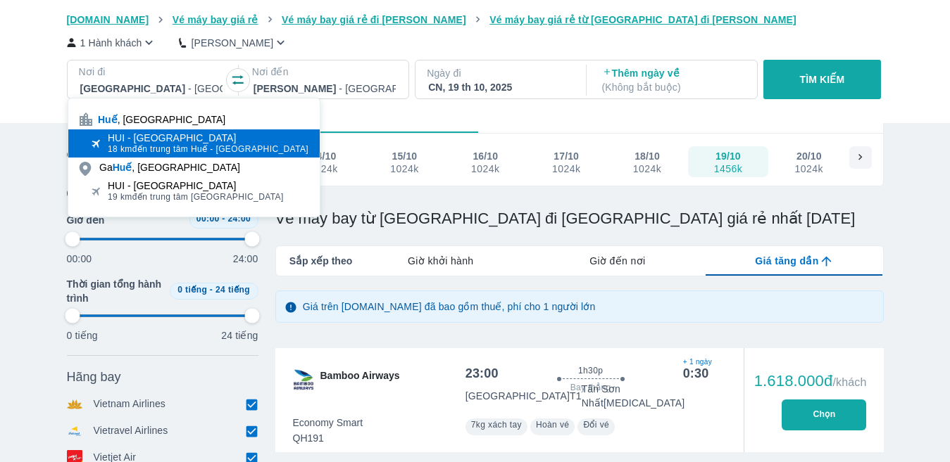
click at [164, 141] on div "HUI - [GEOGRAPHIC_DATA]" at bounding box center [208, 137] width 201 height 11
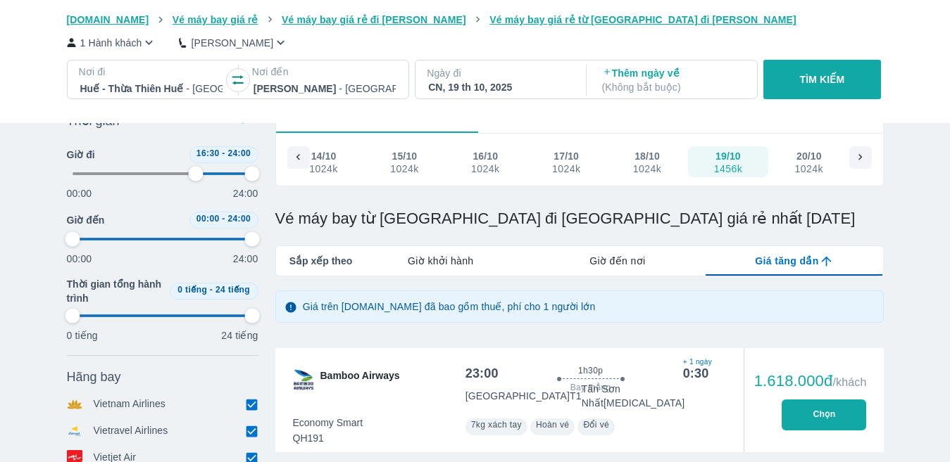
click at [857, 64] on button "TÌM KIẾM" at bounding box center [822, 79] width 118 height 39
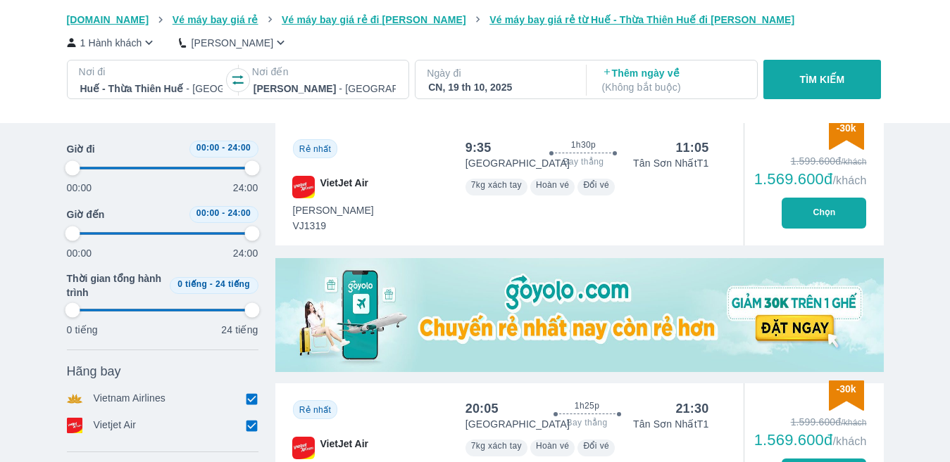
scroll to position [282, 0]
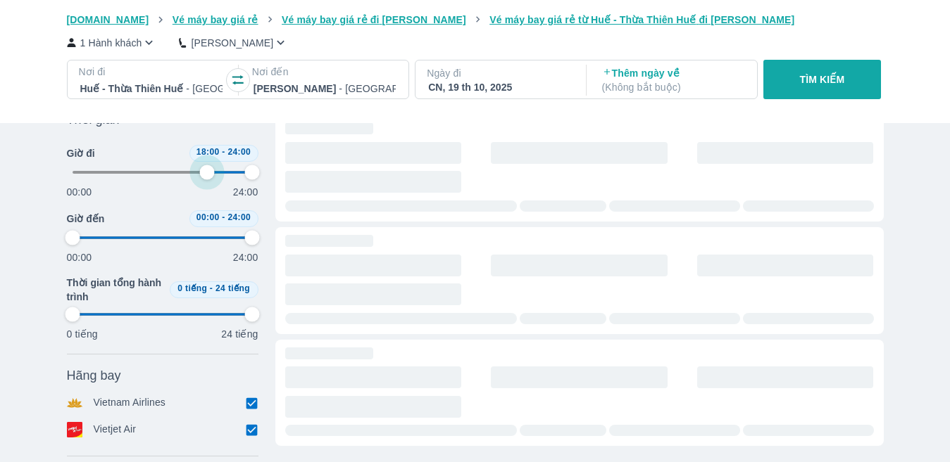
drag, startPoint x: 75, startPoint y: 167, endPoint x: 191, endPoint y: 175, distance: 117.1
click at [191, 175] on span at bounding box center [162, 172] width 180 height 21
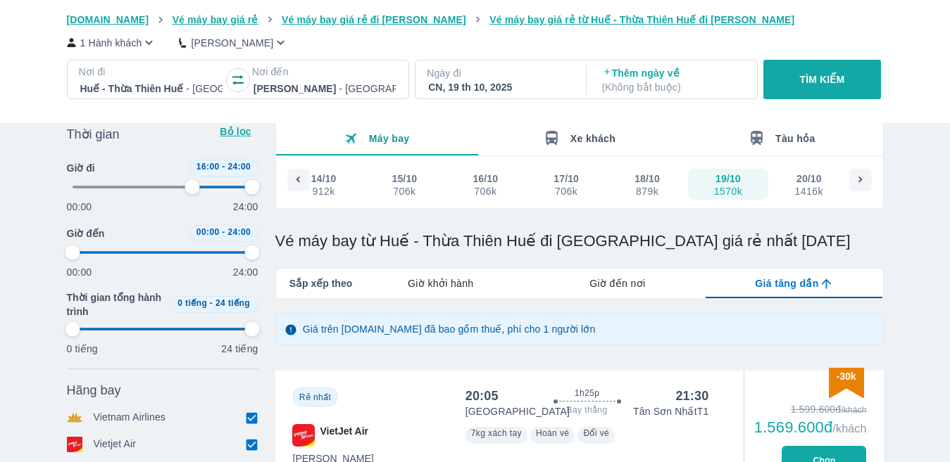
scroll to position [211, 0]
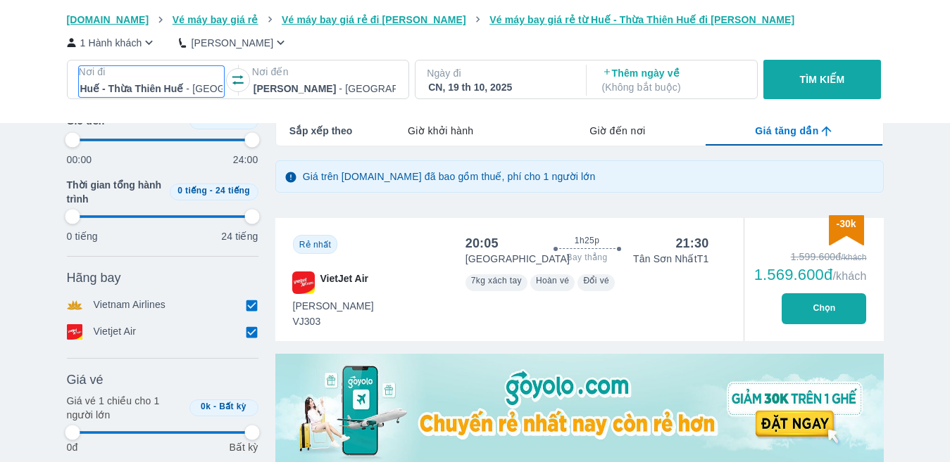
click at [92, 77] on p "Nơi đi" at bounding box center [151, 72] width 145 height 14
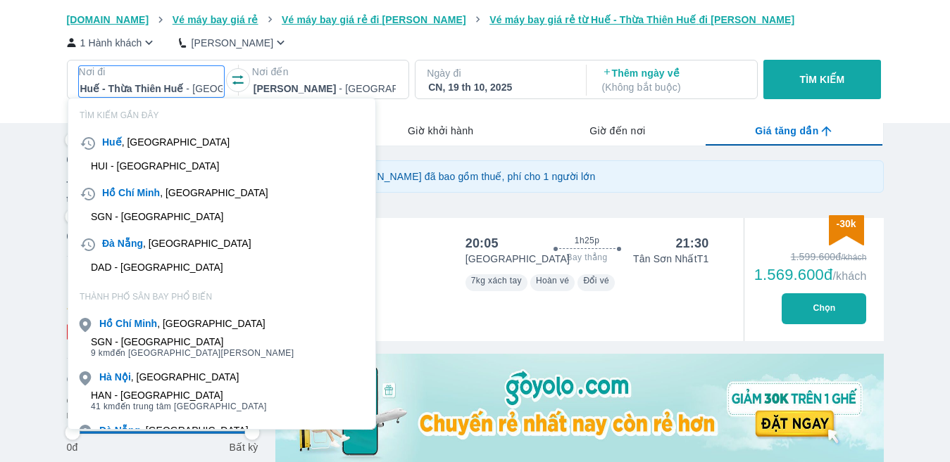
scroll to position [81, 0]
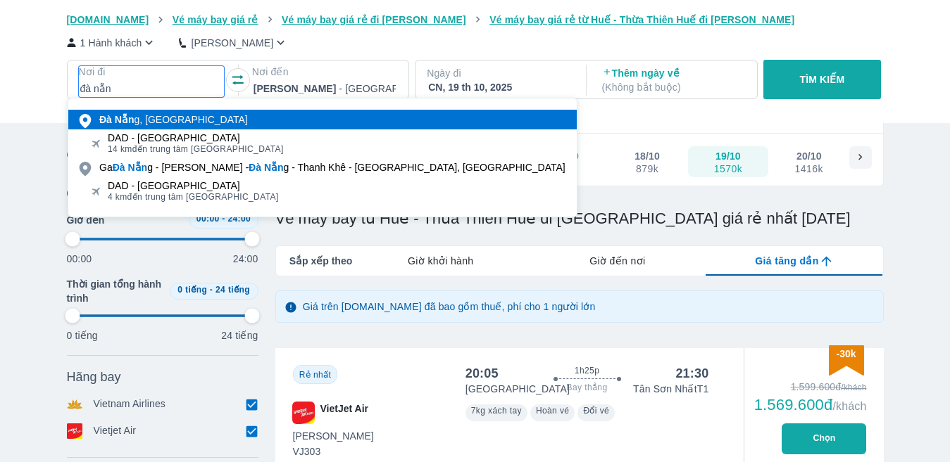
click at [182, 125] on div "Đà Nẵn g, [GEOGRAPHIC_DATA]" at bounding box center [173, 120] width 149 height 14
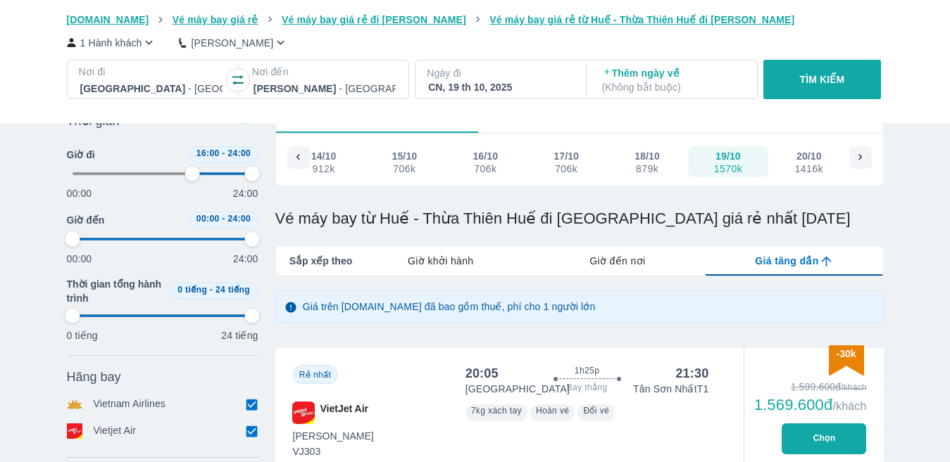
click at [824, 77] on p "TÌM KIẾM" at bounding box center [822, 79] width 45 height 14
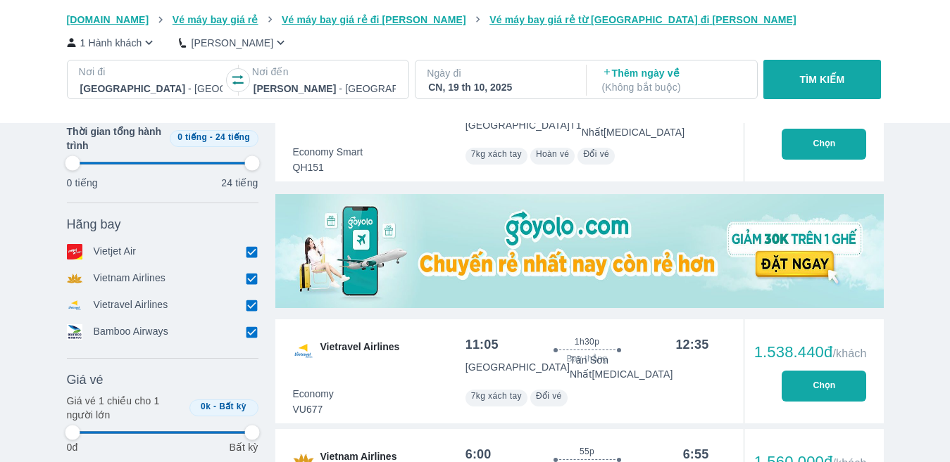
scroll to position [211, 0]
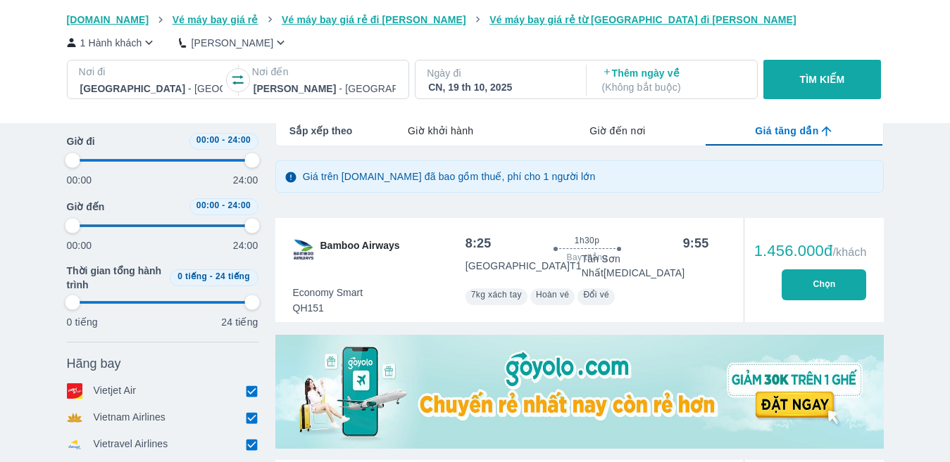
click at [873, 83] on button "TÌM KIẾM" at bounding box center [822, 79] width 118 height 39
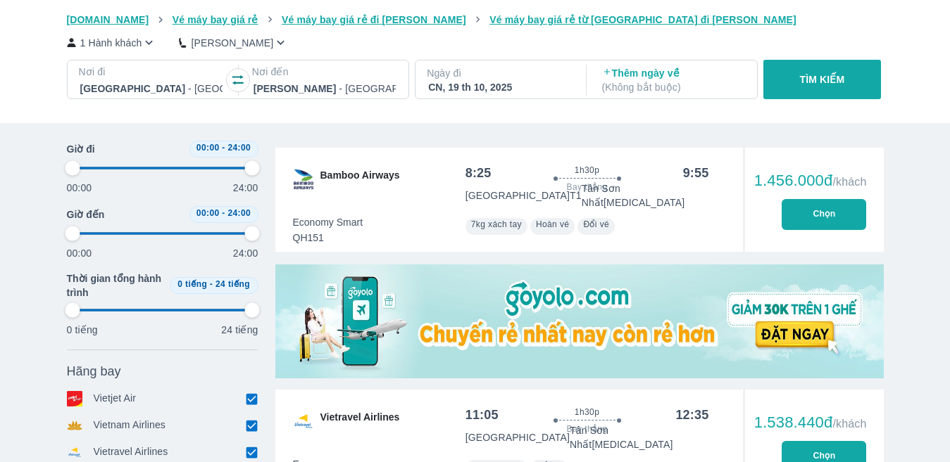
scroll to position [70, 0]
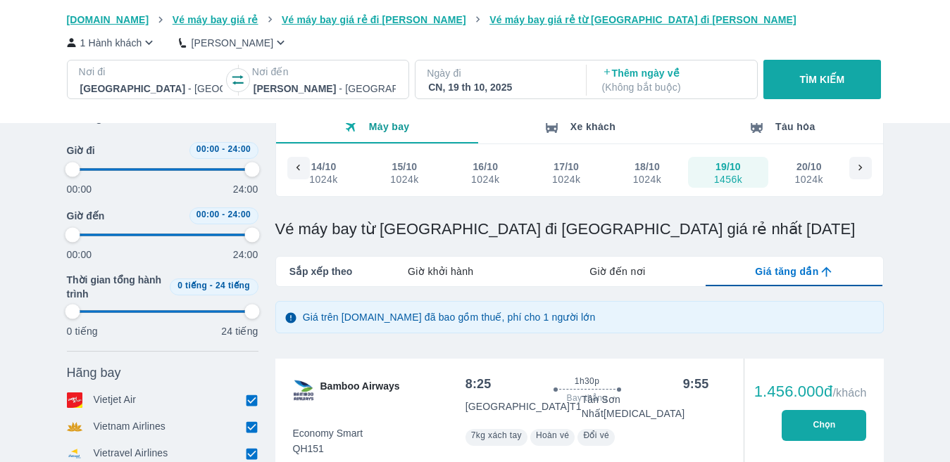
click at [793, 171] on div "20/10 1024k" at bounding box center [809, 172] width 32 height 25
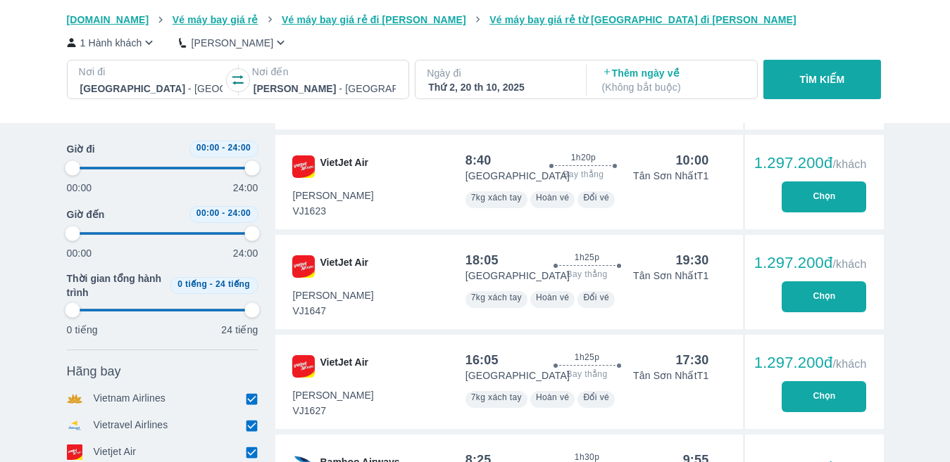
scroll to position [750, 0]
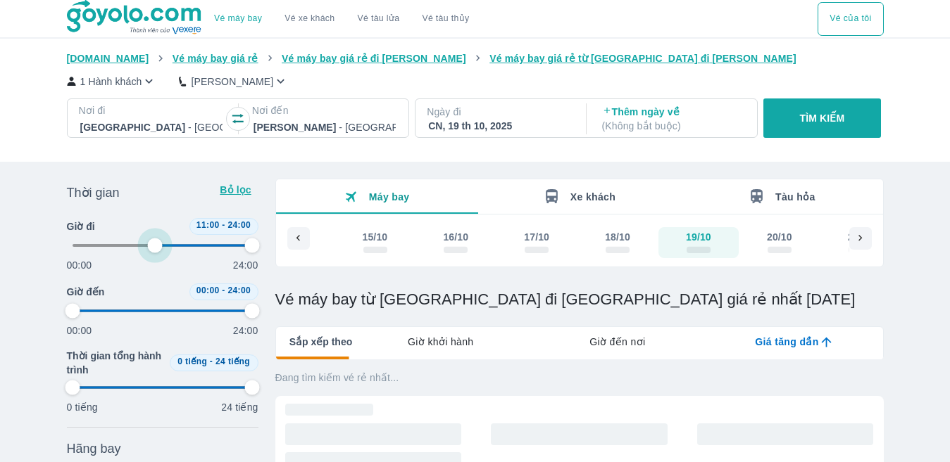
drag, startPoint x: 72, startPoint y: 241, endPoint x: 189, endPoint y: 247, distance: 116.3
click at [189, 247] on span at bounding box center [204, 246] width 99 height 2
click at [189, 247] on span at bounding box center [212, 246] width 84 height 2
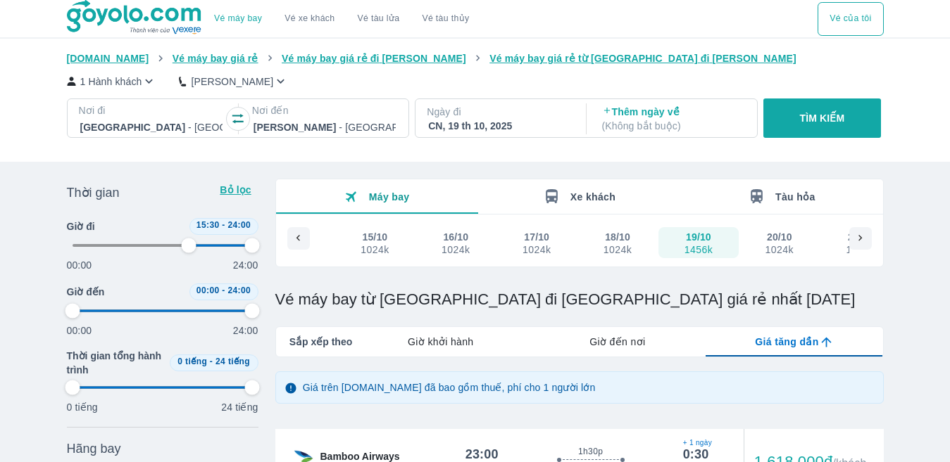
click at [473, 119] on p "Ngày đi" at bounding box center [499, 112] width 145 height 14
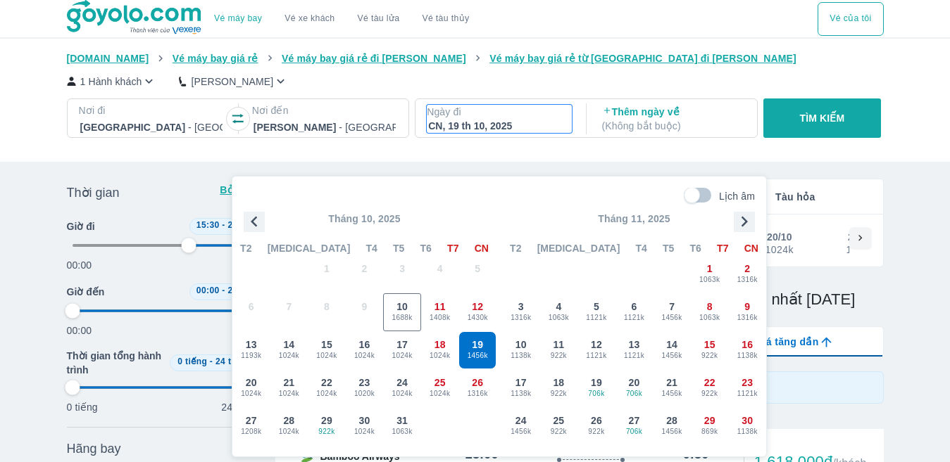
scroll to position [81, 0]
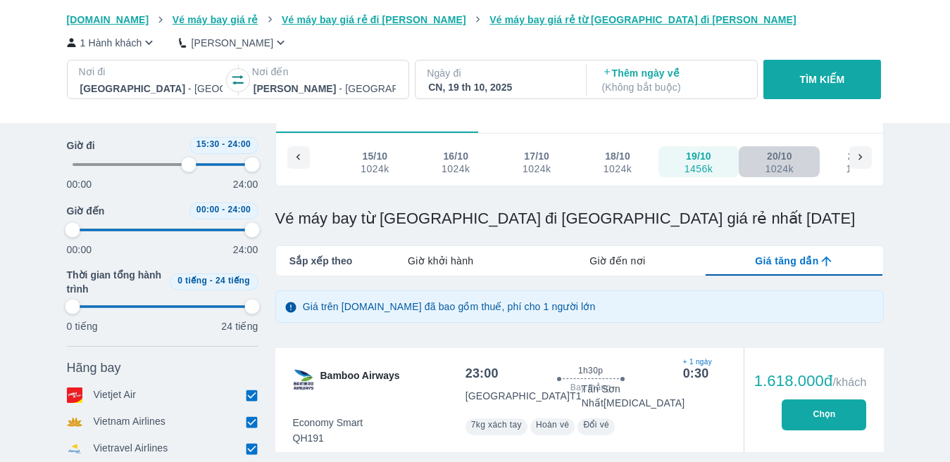
click at [798, 172] on button "20/10 1024k" at bounding box center [778, 161] width 81 height 31
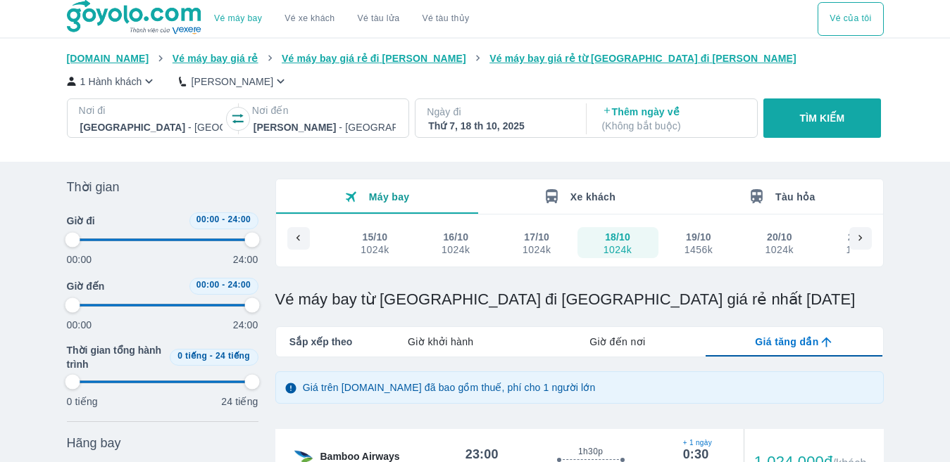
click at [721, 238] on button "19/10 1456k" at bounding box center [698, 242] width 81 height 31
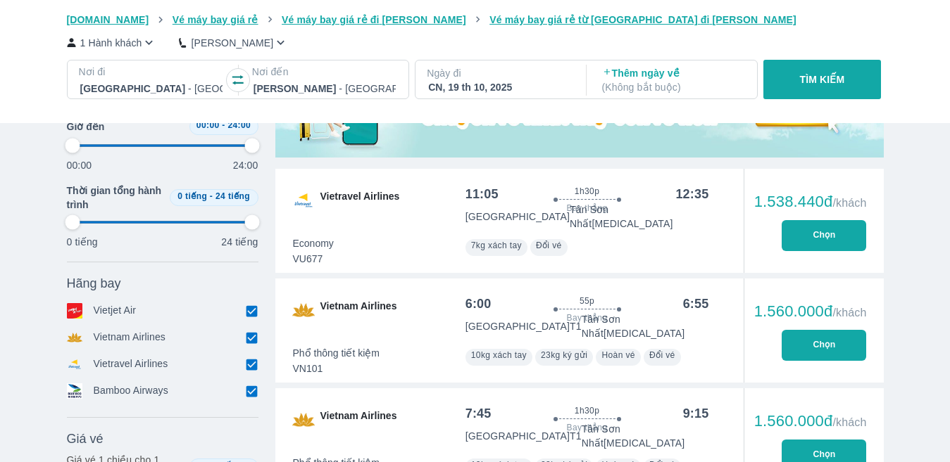
scroll to position [422, 0]
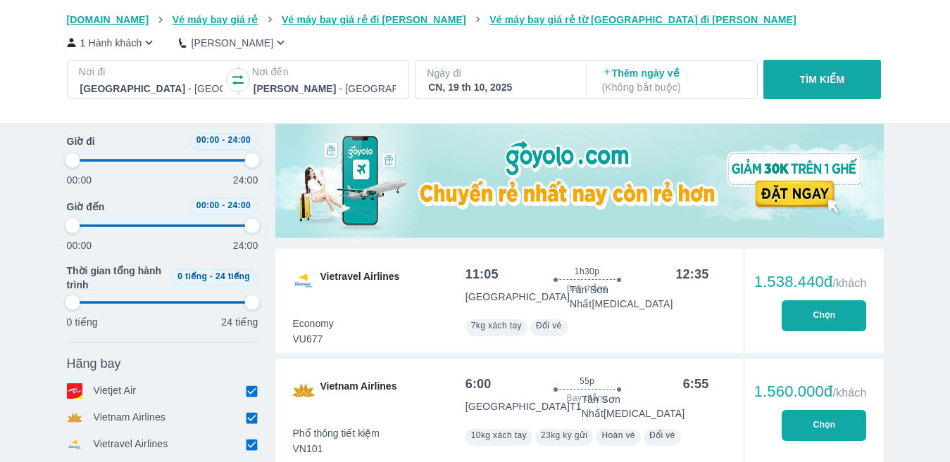
drag, startPoint x: 80, startPoint y: 158, endPoint x: 200, endPoint y: 158, distance: 120.4
click at [200, 158] on div "00:00 24:00" at bounding box center [162, 168] width 191 height 37
click at [204, 158] on span at bounding box center [162, 160] width 180 height 21
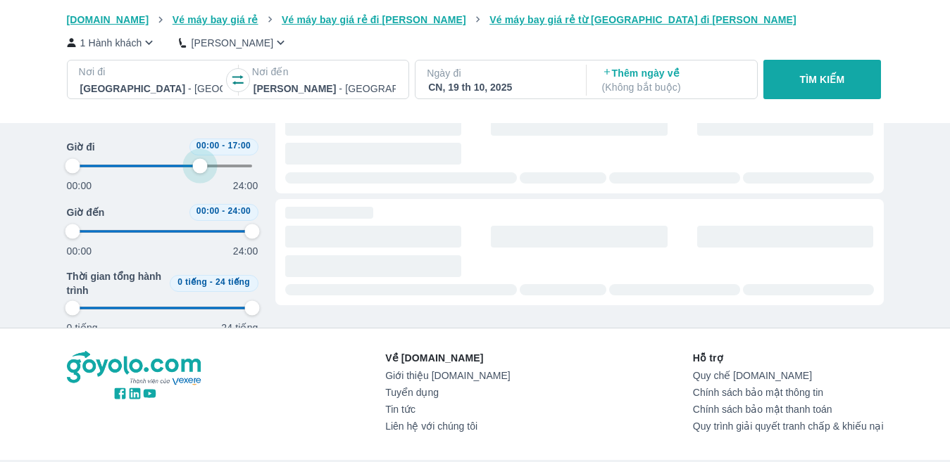
click at [282, 179] on div "Thời gian Bỏ lọc Giờ đi 00:00 - 17:00 00:00 24:00 Giờ đến 00:00 - 24:00 00:00 2…" at bounding box center [475, 42] width 817 height 572
click at [71, 168] on div "00:00 24:00" at bounding box center [162, 174] width 191 height 37
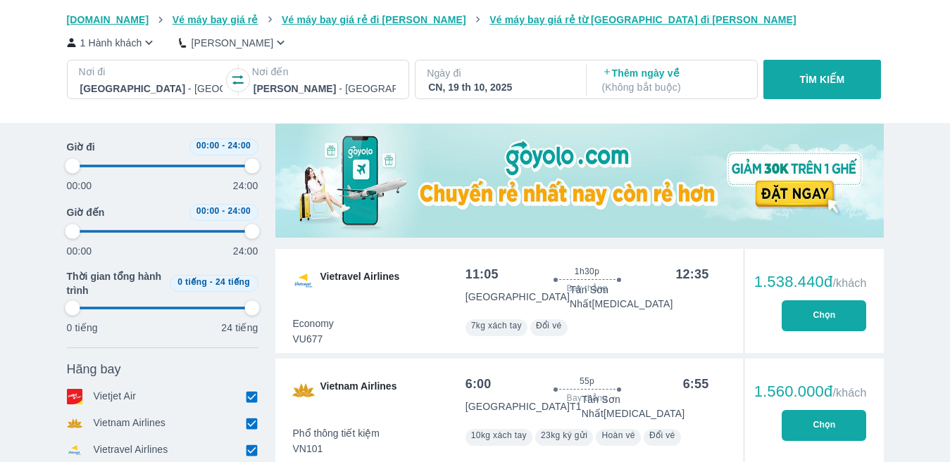
click at [71, 163] on div "00:00 24:00" at bounding box center [162, 174] width 191 height 37
drag, startPoint x: 73, startPoint y: 168, endPoint x: 208, endPoint y: 165, distance: 134.5
click at [208, 165] on span at bounding box center [162, 166] width 180 height 21
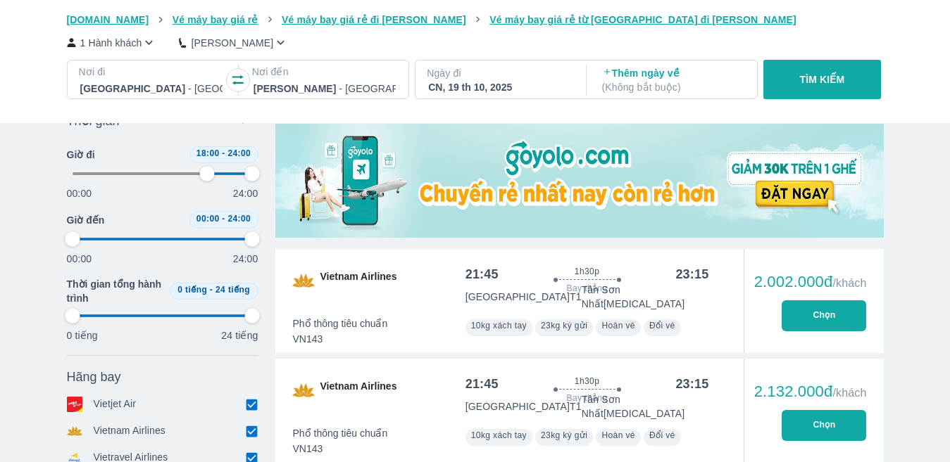
scroll to position [70, 0]
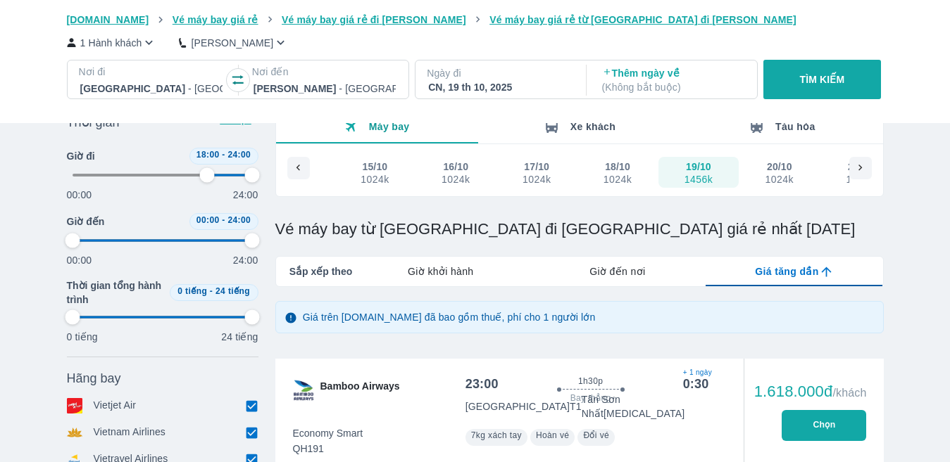
click at [793, 99] on button "TÌM KIẾM" at bounding box center [822, 79] width 118 height 39
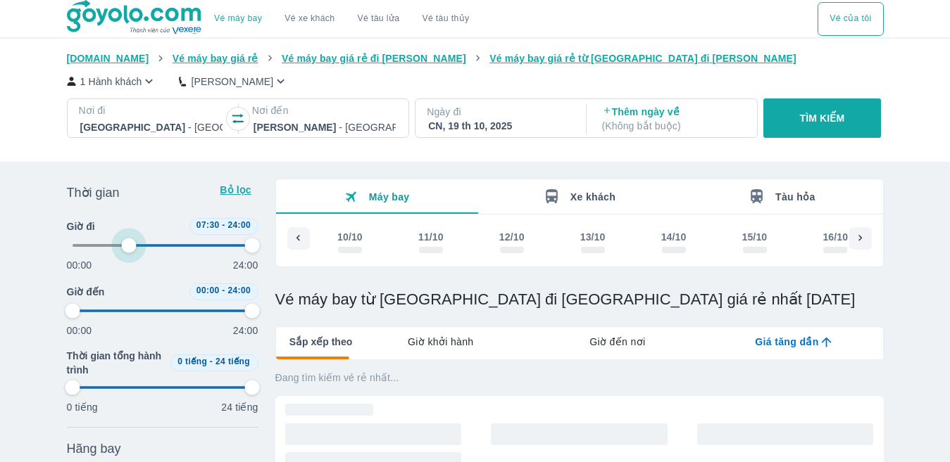
scroll to position [0, 292]
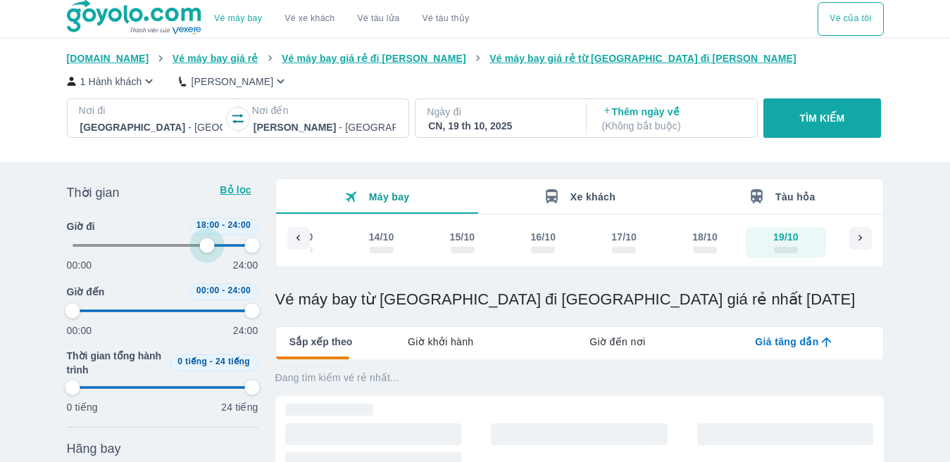
drag, startPoint x: 128, startPoint y: 242, endPoint x: 206, endPoint y: 241, distance: 78.1
click at [206, 241] on span at bounding box center [162, 245] width 180 height 21
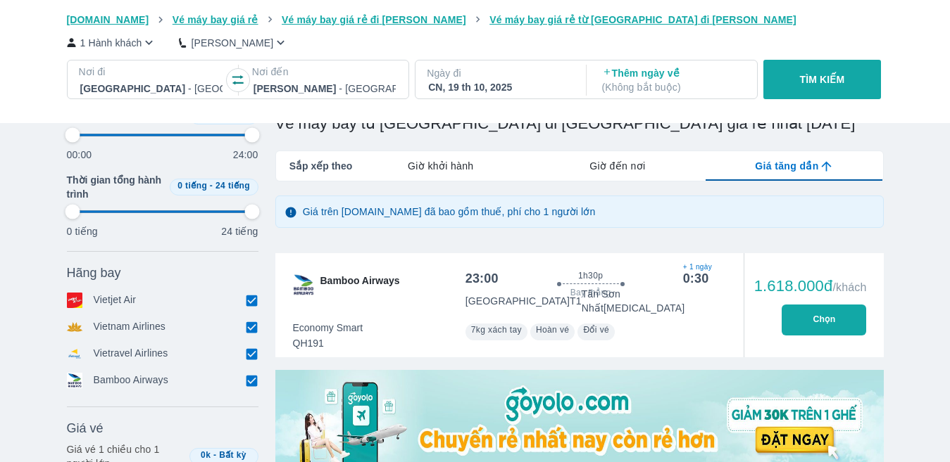
scroll to position [211, 0]
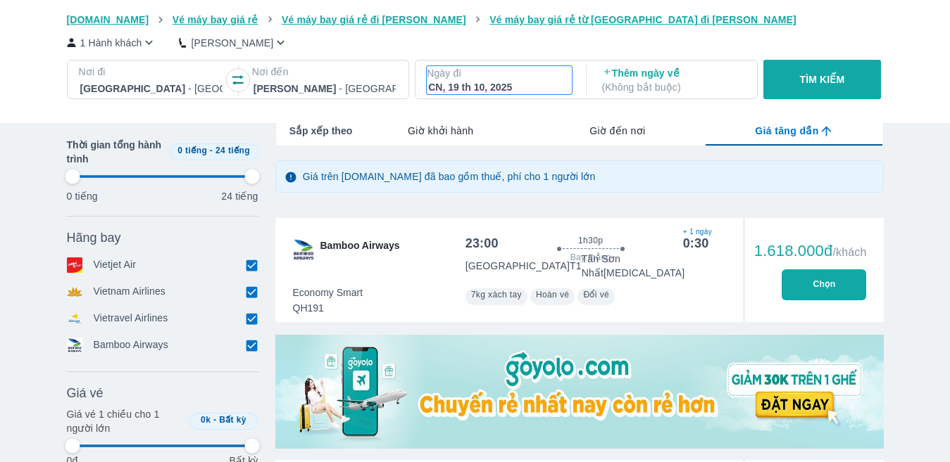
click at [531, 87] on div "CN, 19 th 10, 2025" at bounding box center [499, 87] width 142 height 14
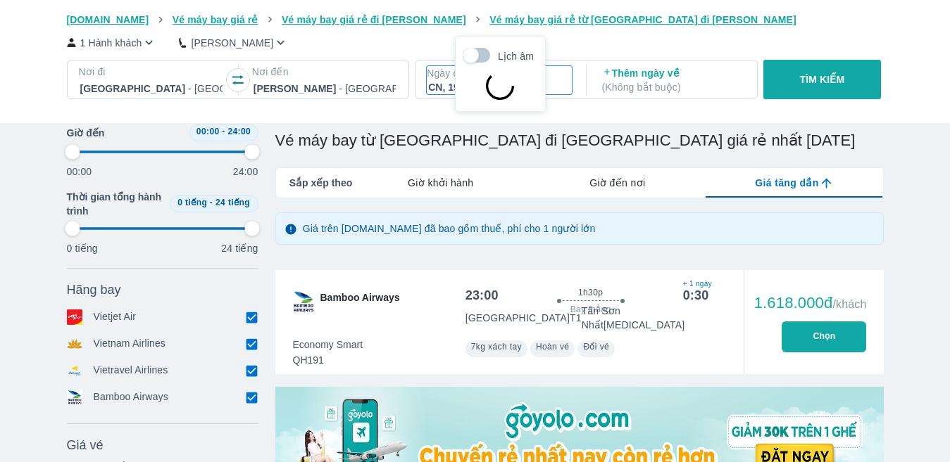
scroll to position [84, 0]
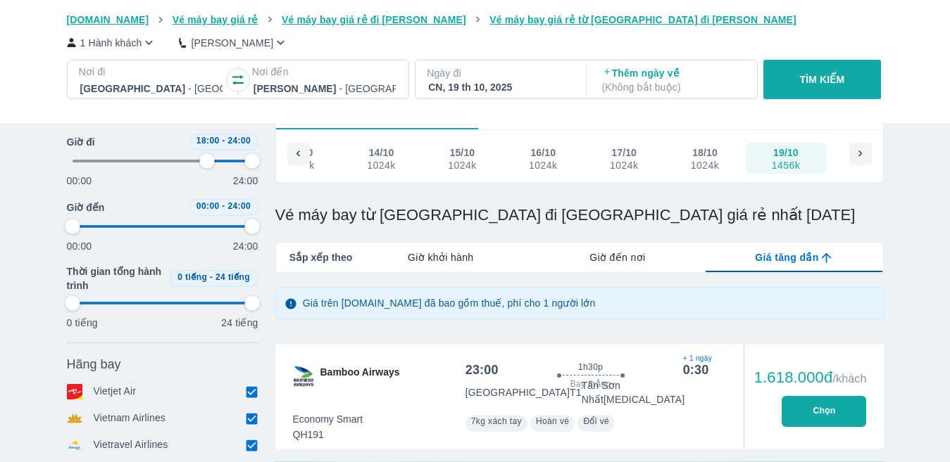
scroll to position [81, 0]
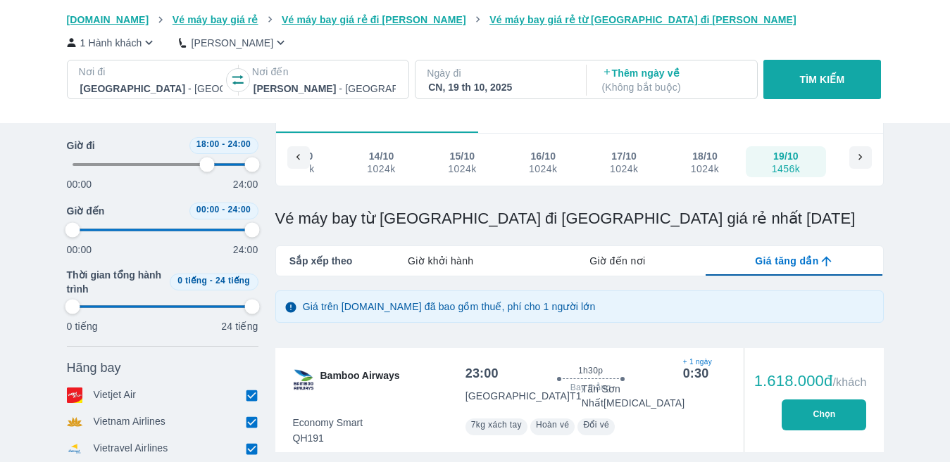
click at [861, 162] on icon at bounding box center [860, 157] width 13 height 13
click at [373, 164] on div "1024k" at bounding box center [381, 168] width 28 height 11
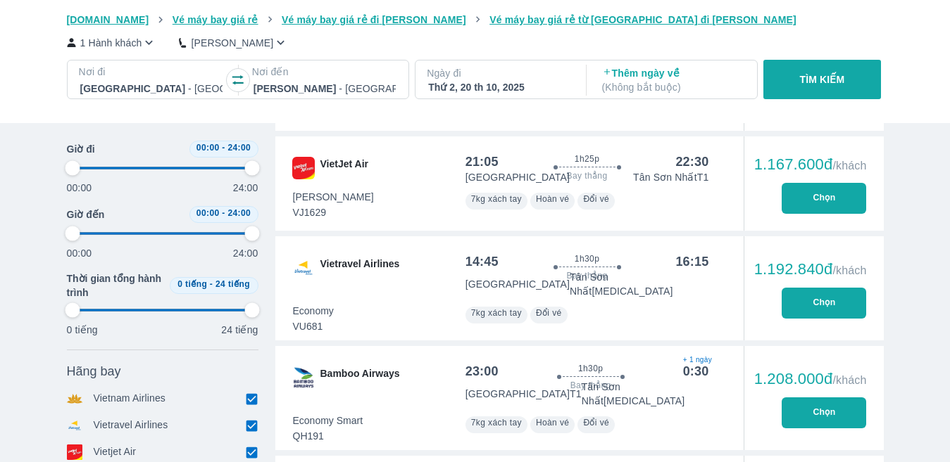
scroll to position [633, 0]
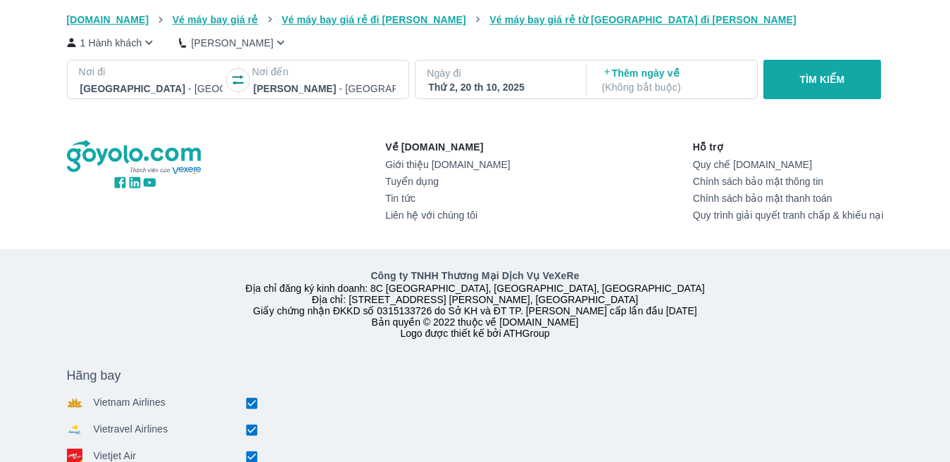
drag, startPoint x: 250, startPoint y: 165, endPoint x: 112, endPoint y: 174, distance: 138.2
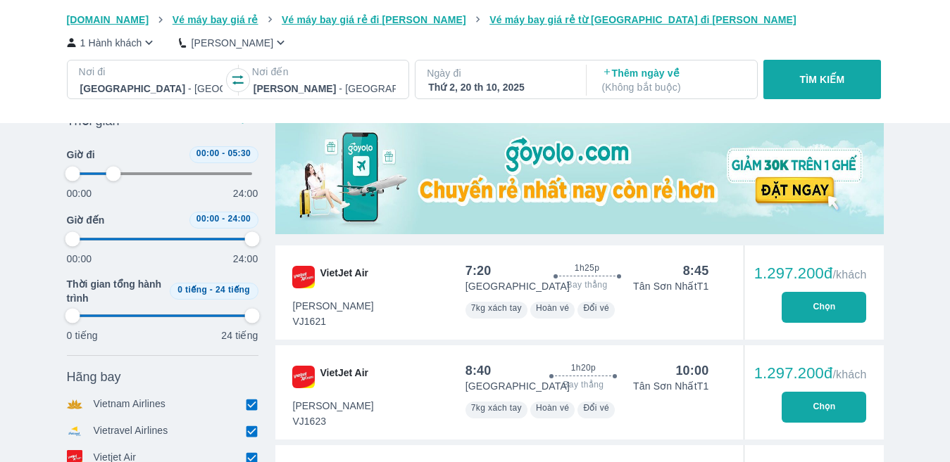
scroll to position [0, 0]
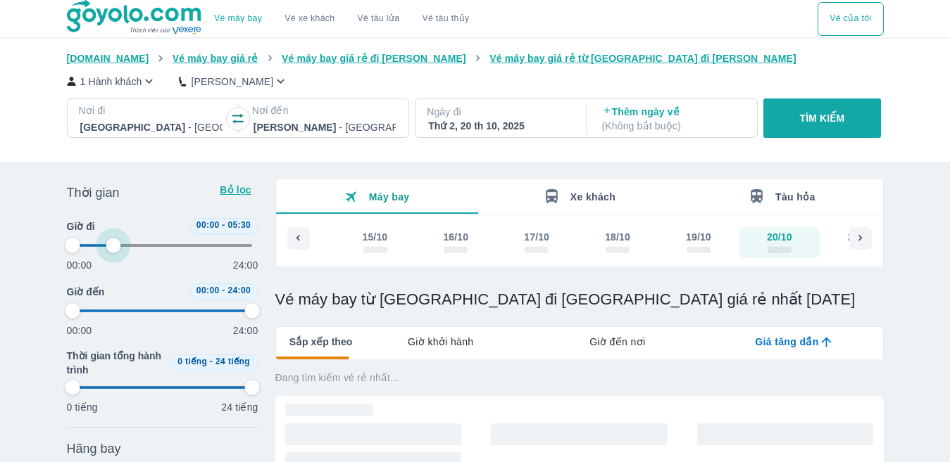
drag, startPoint x: 107, startPoint y: 244, endPoint x: 123, endPoint y: 245, distance: 16.3
click at [123, 245] on span at bounding box center [162, 245] width 180 height 21
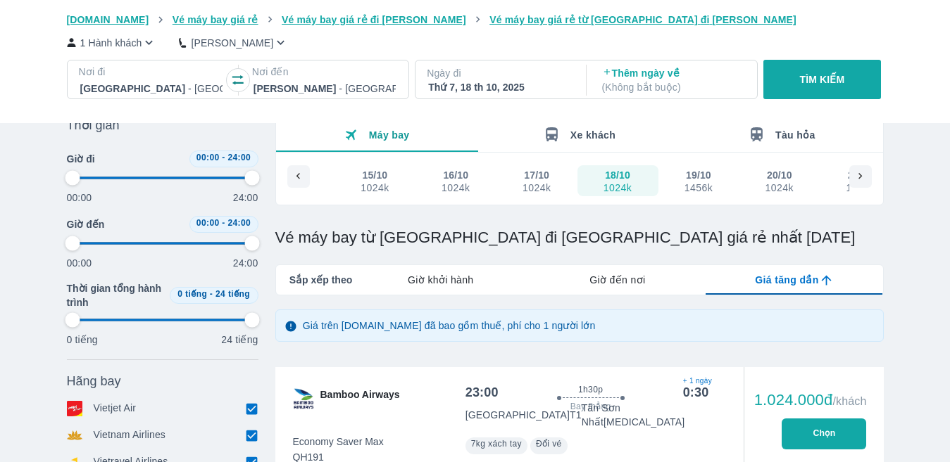
scroll to position [70, 0]
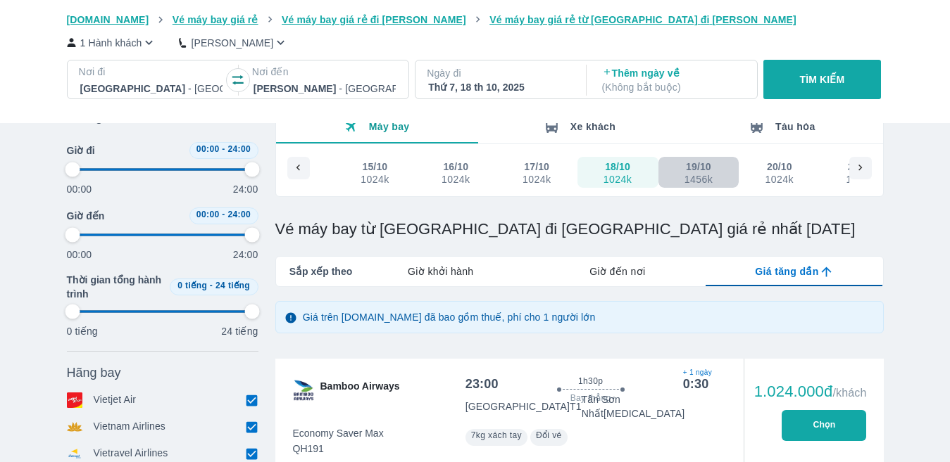
click at [698, 182] on div "1456k" at bounding box center [698, 179] width 28 height 11
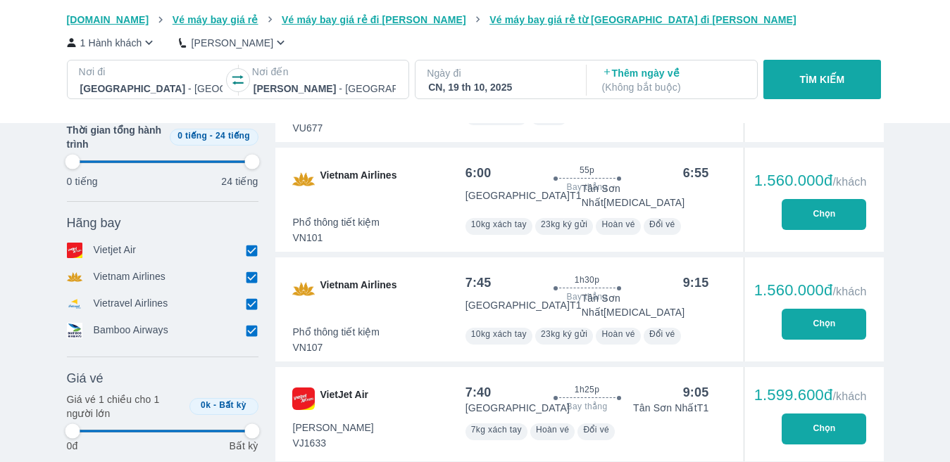
scroll to position [493, 0]
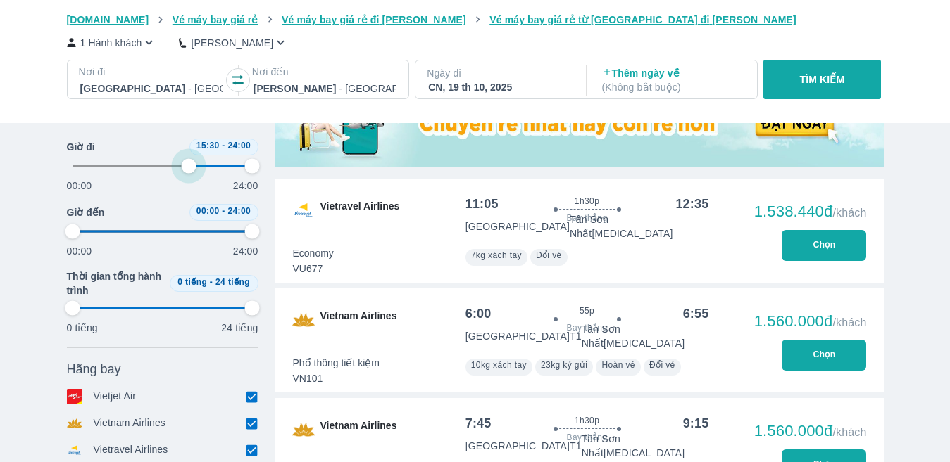
drag, startPoint x: 72, startPoint y: 161, endPoint x: 189, endPoint y: 165, distance: 116.2
click at [189, 165] on span at bounding box center [162, 166] width 180 height 21
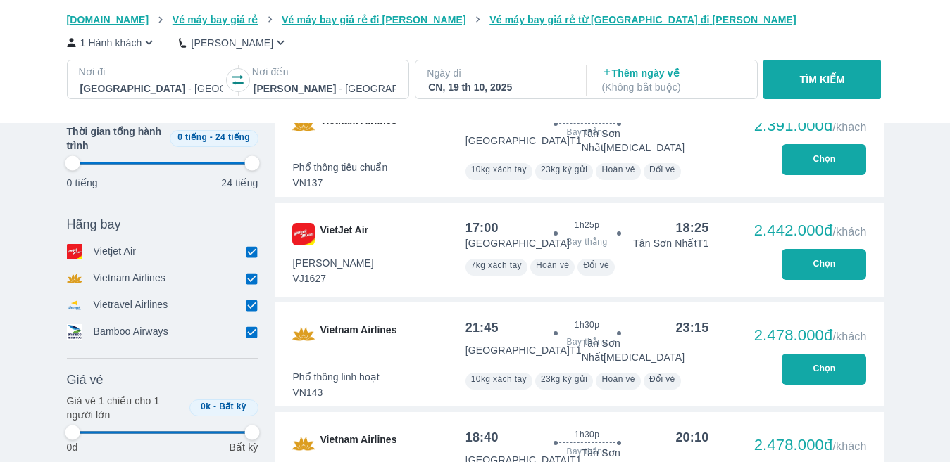
scroll to position [1619, 0]
